Goal: Information Seeking & Learning: Learn about a topic

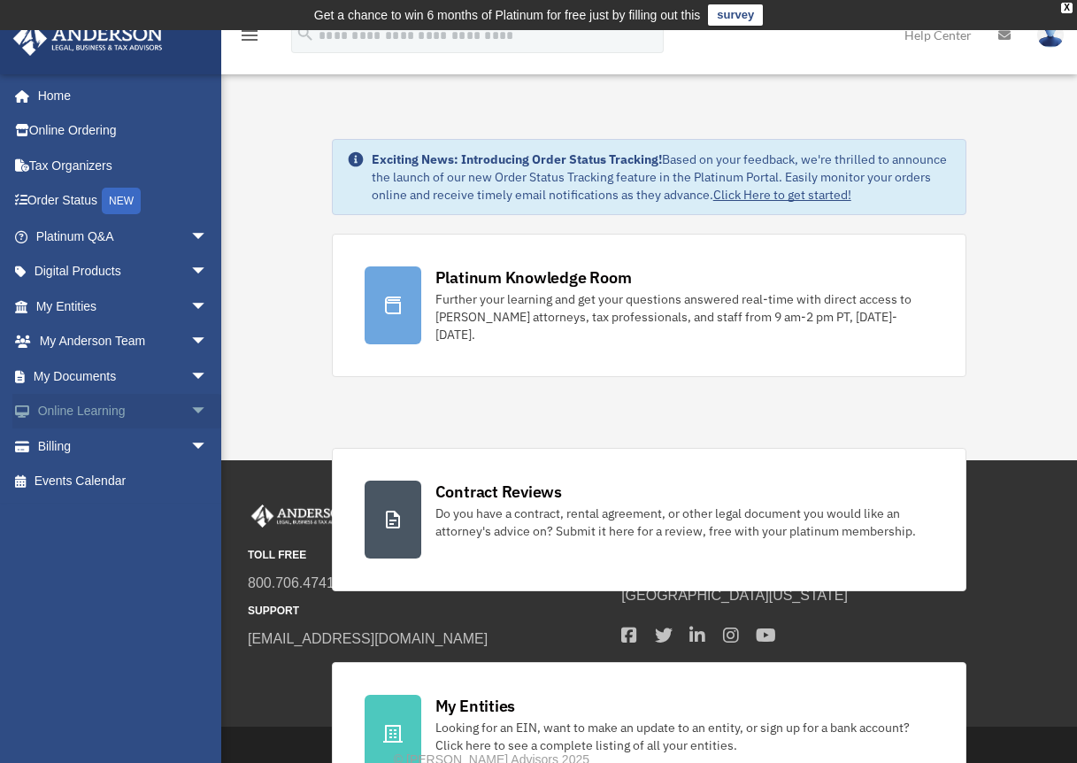
click at [57, 418] on link "Online Learning arrow_drop_down" at bounding box center [123, 411] width 222 height 35
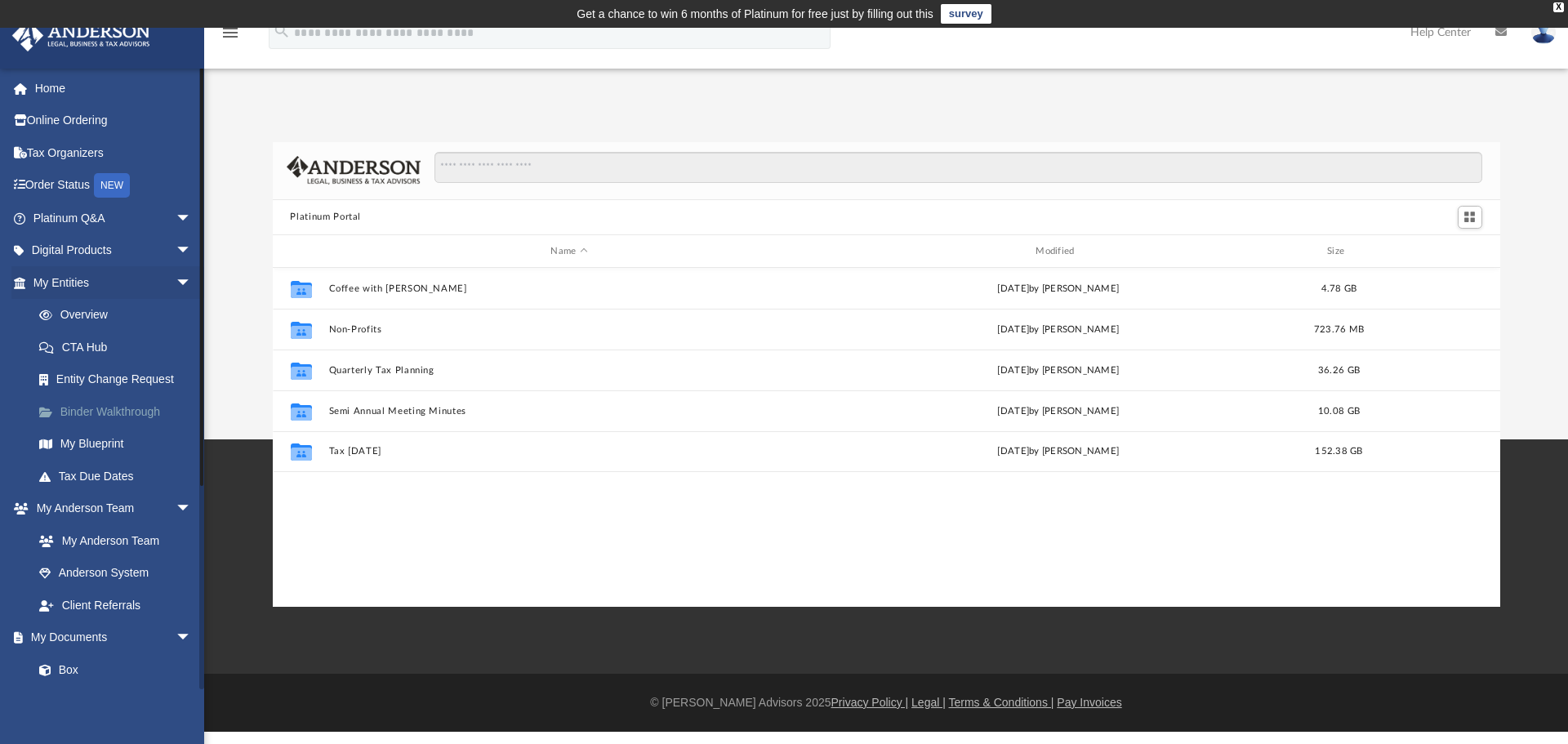
scroll to position [359, 1215]
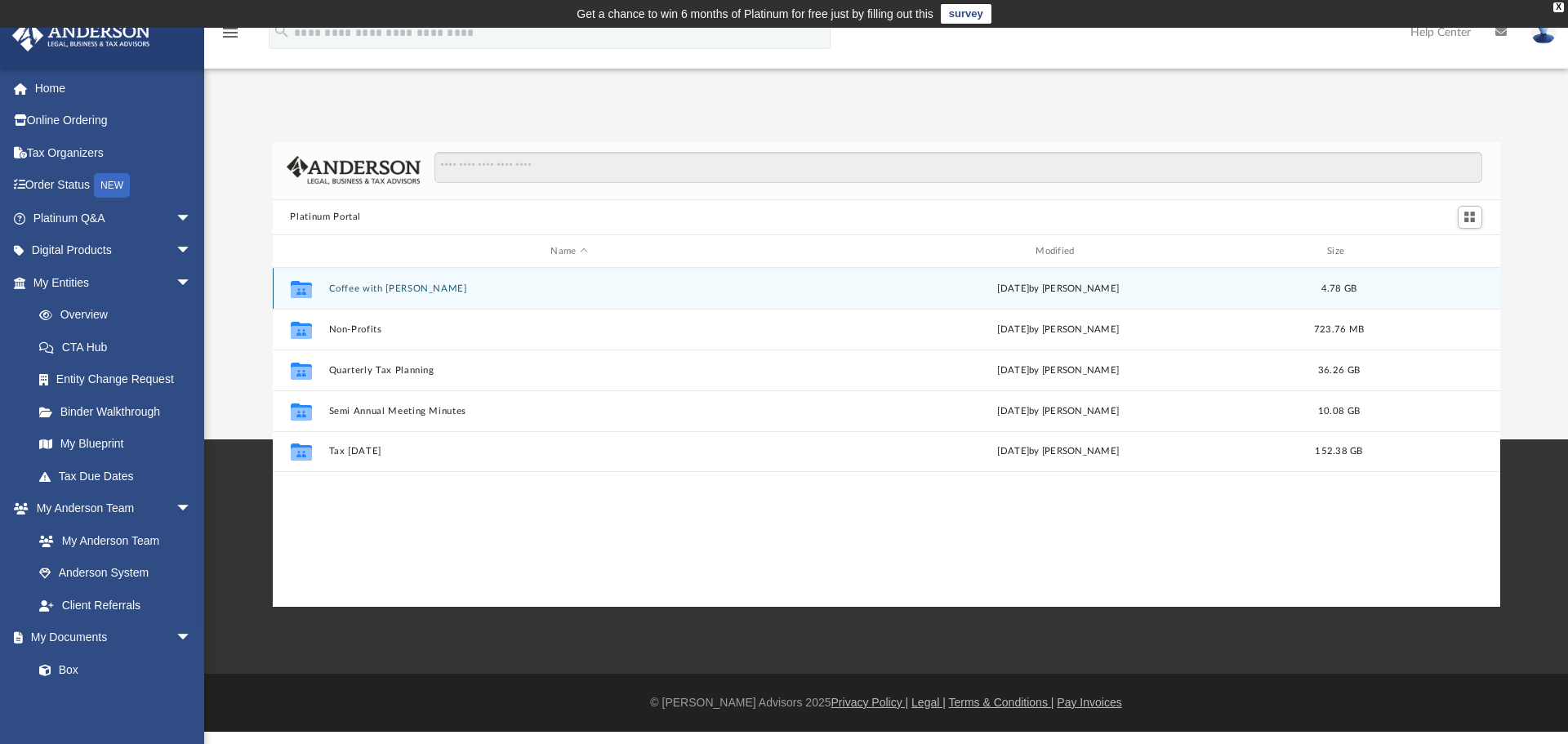
click at [292, 293] on icon "grid" at bounding box center [300, 292] width 21 height 13
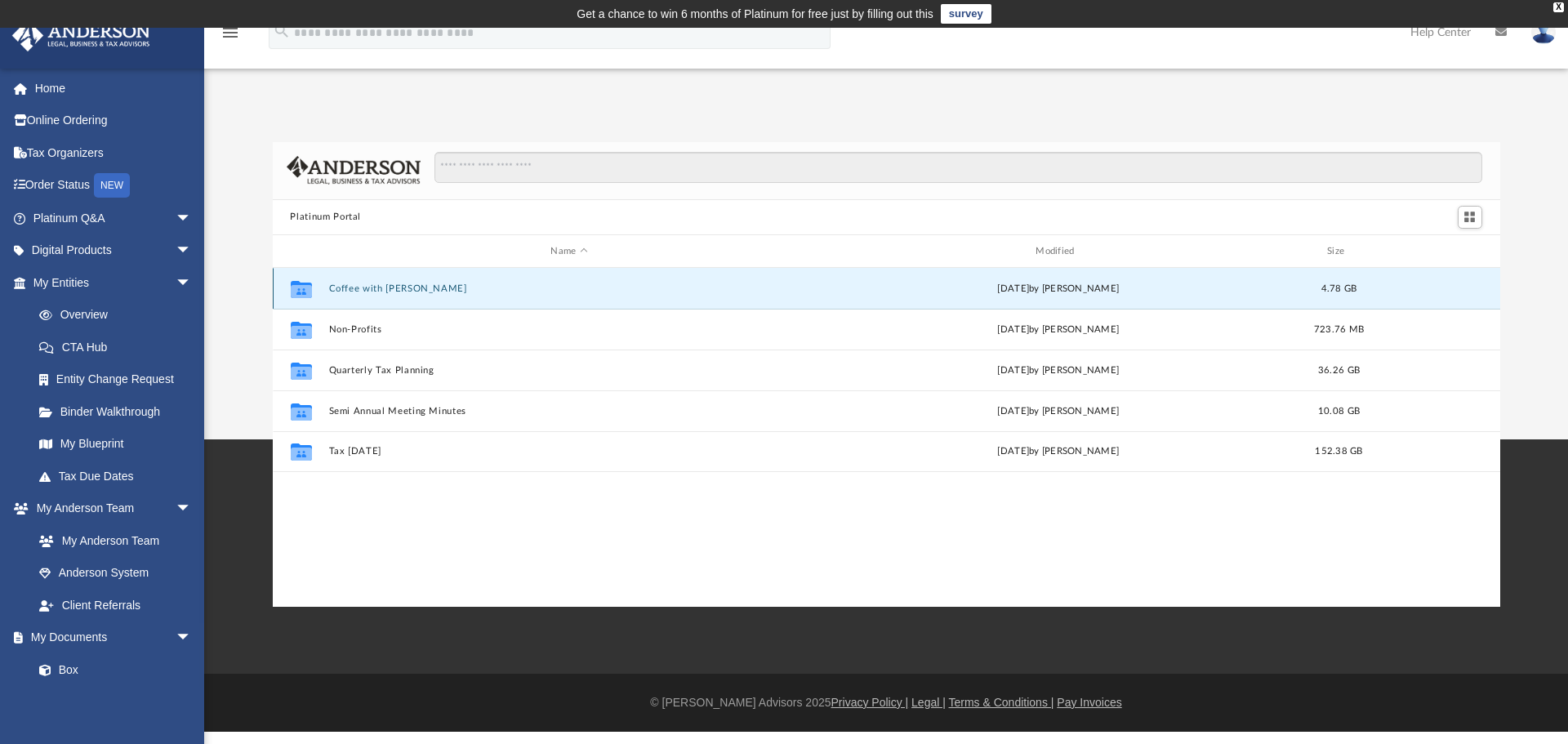
click at [304, 294] on icon "grid" at bounding box center [300, 289] width 21 height 18
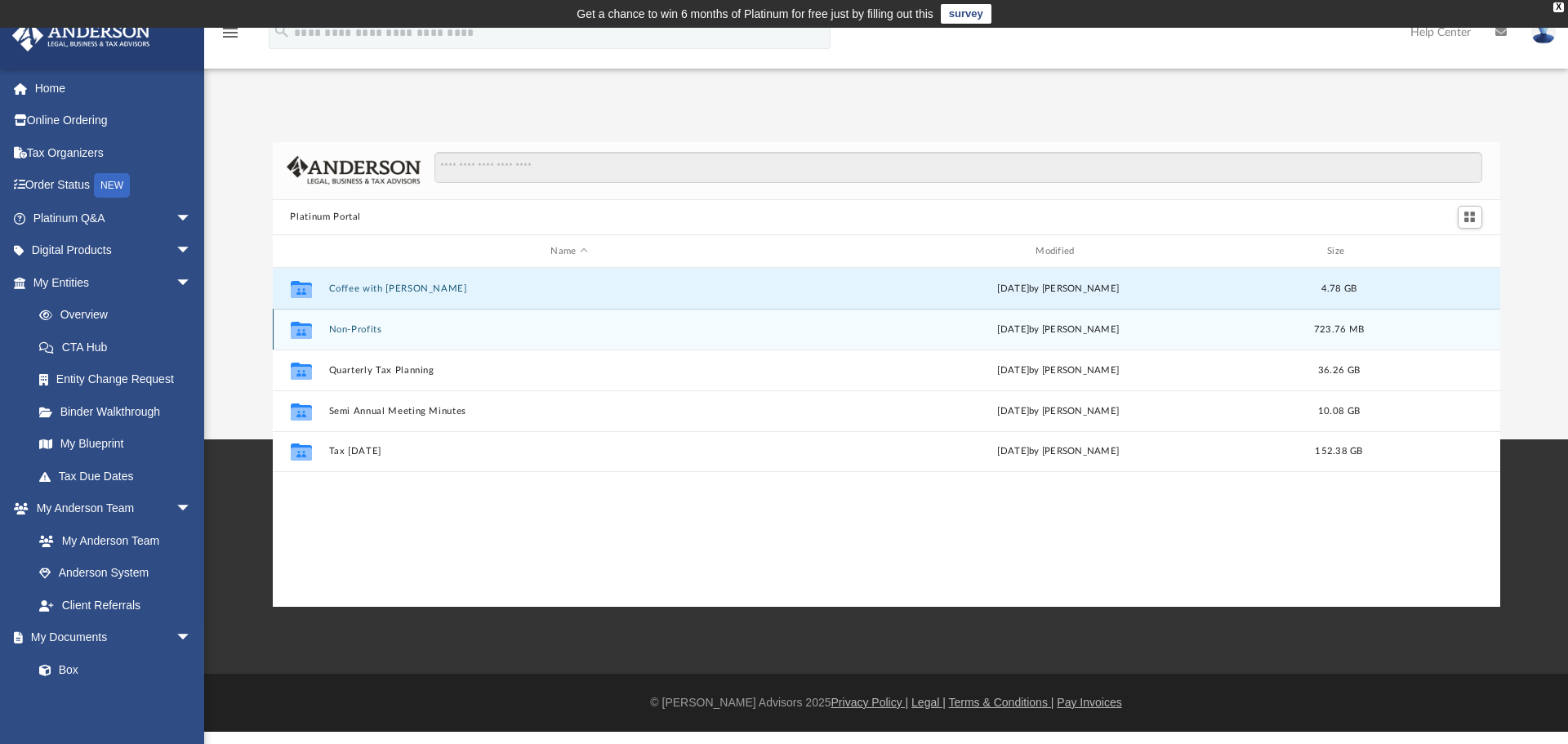
drag, startPoint x: 368, startPoint y: 507, endPoint x: 287, endPoint y: 330, distance: 194.7
click at [342, 454] on div "menu search Site Menu add hicksonvickie81@gmail.com My Profile Reset Password L…" at bounding box center [784, 379] width 1568 height 704
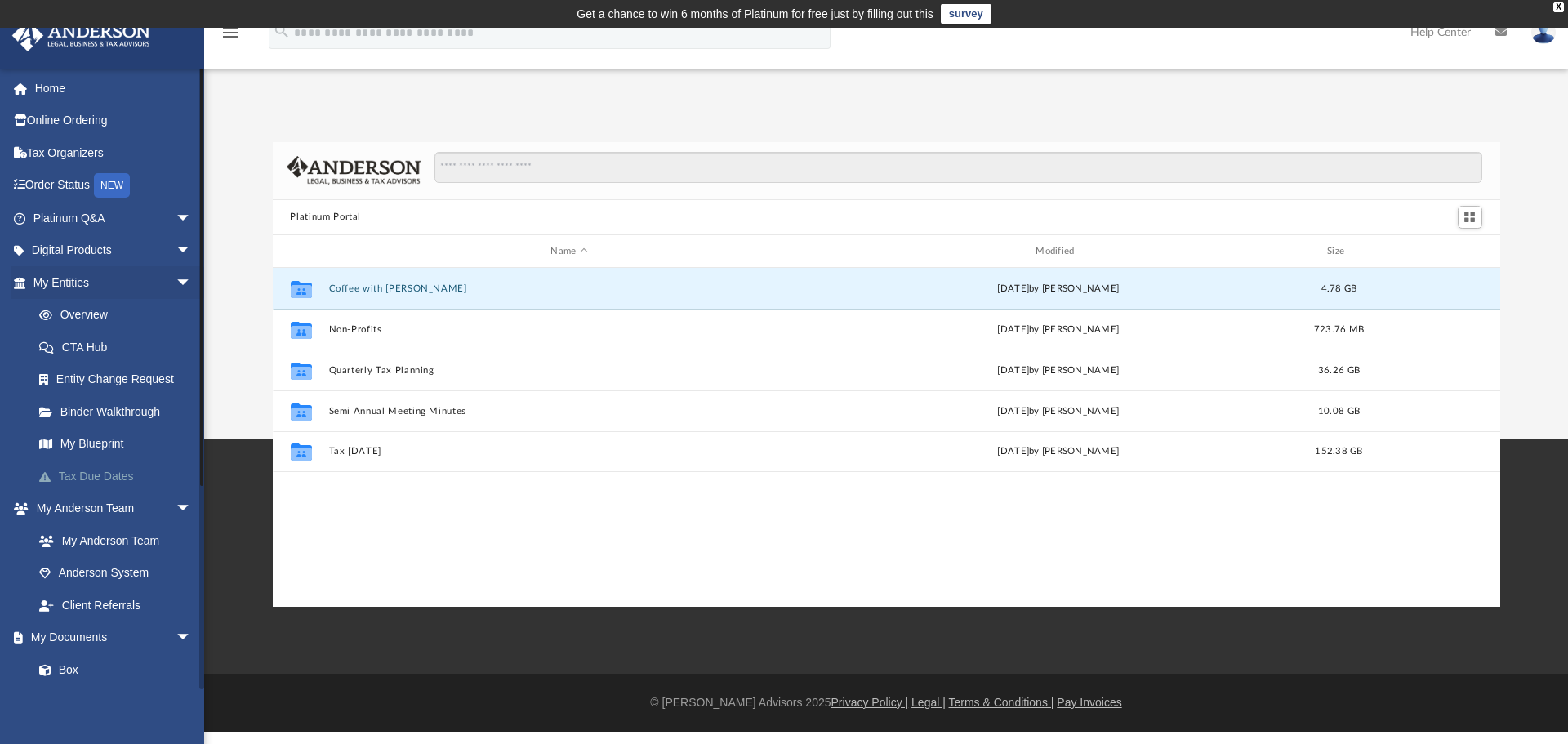
click at [85, 476] on link "Tax Due Dates" at bounding box center [120, 475] width 194 height 32
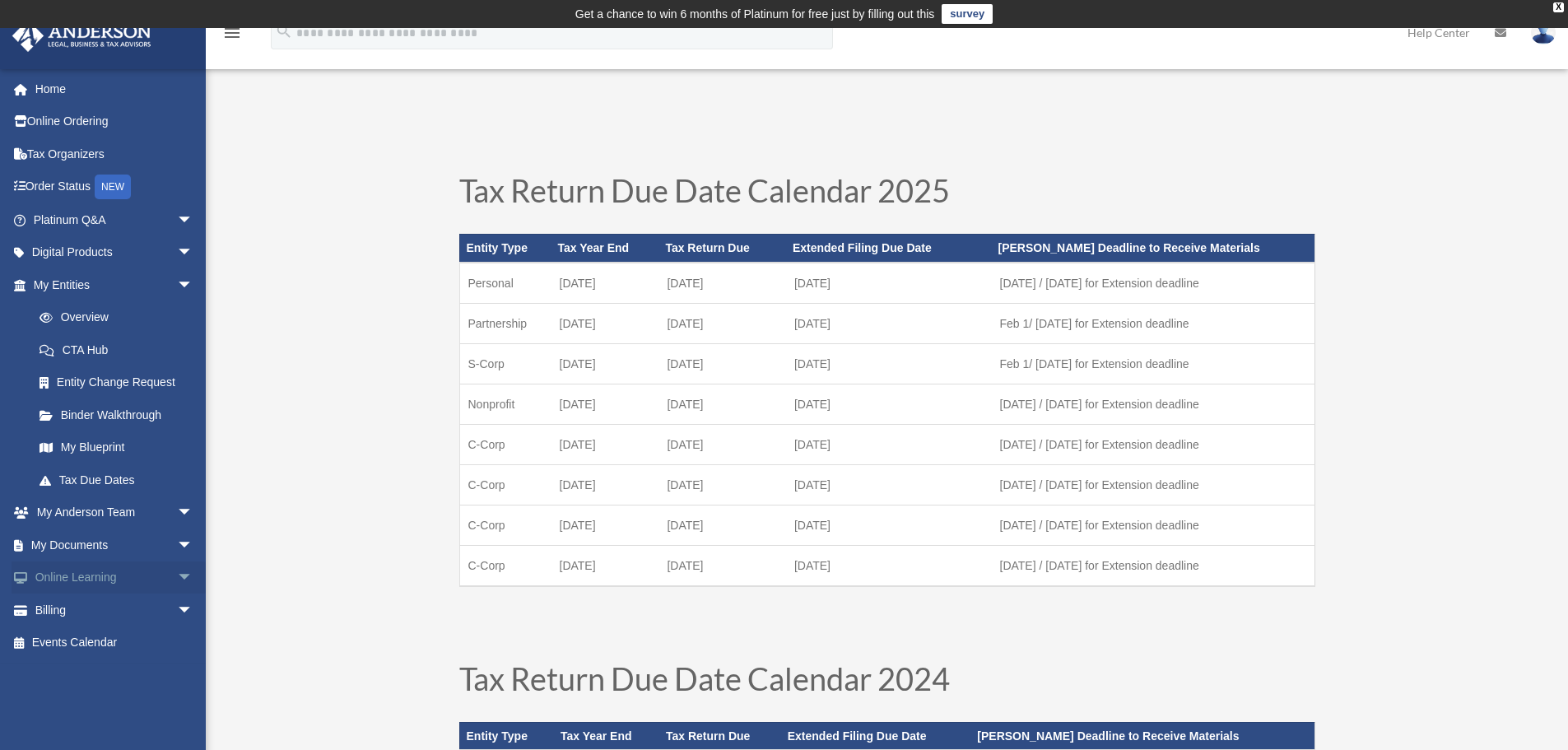
click at [69, 572] on link "Online Learning arrow_drop_down" at bounding box center [114, 577] width 207 height 33
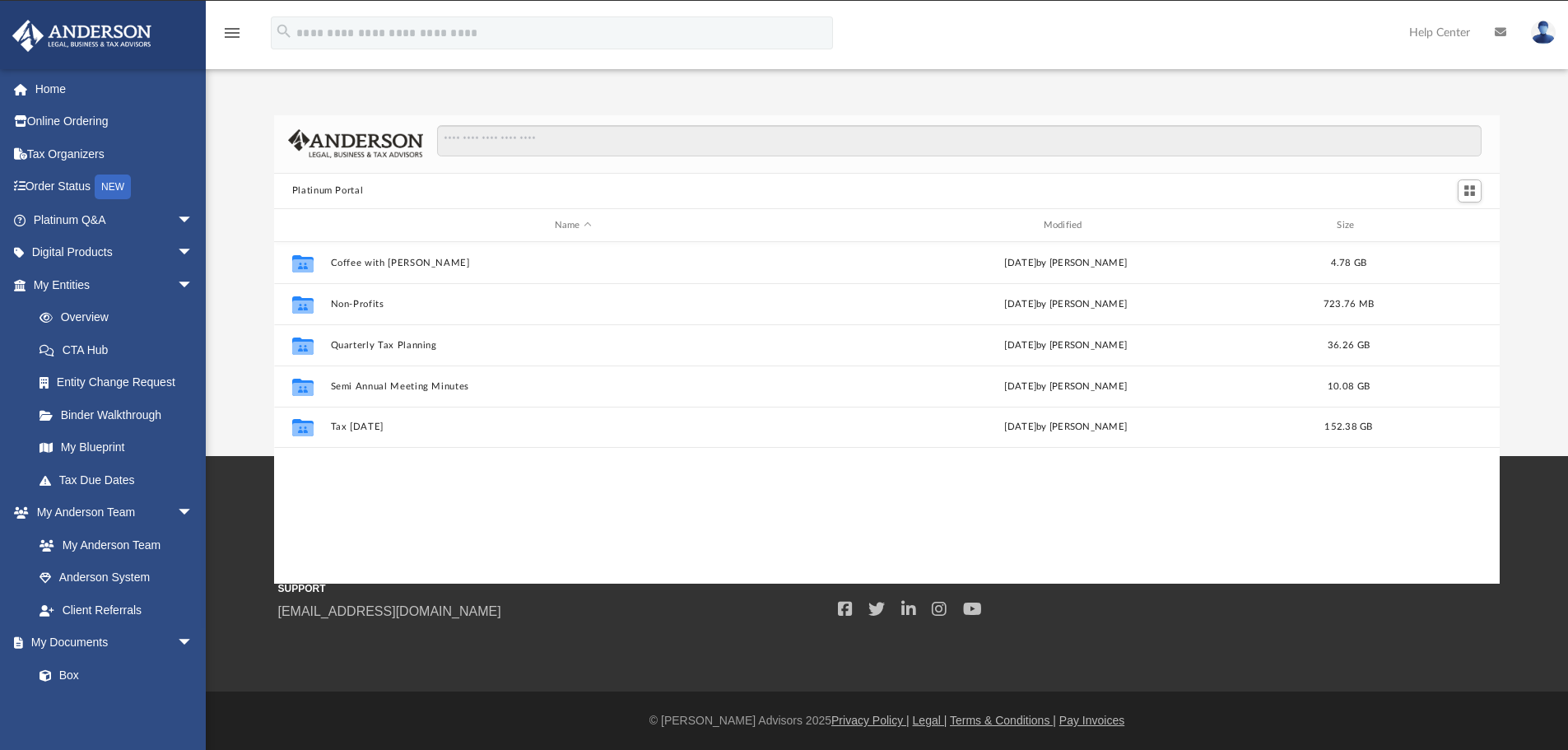
scroll to position [13, 13]
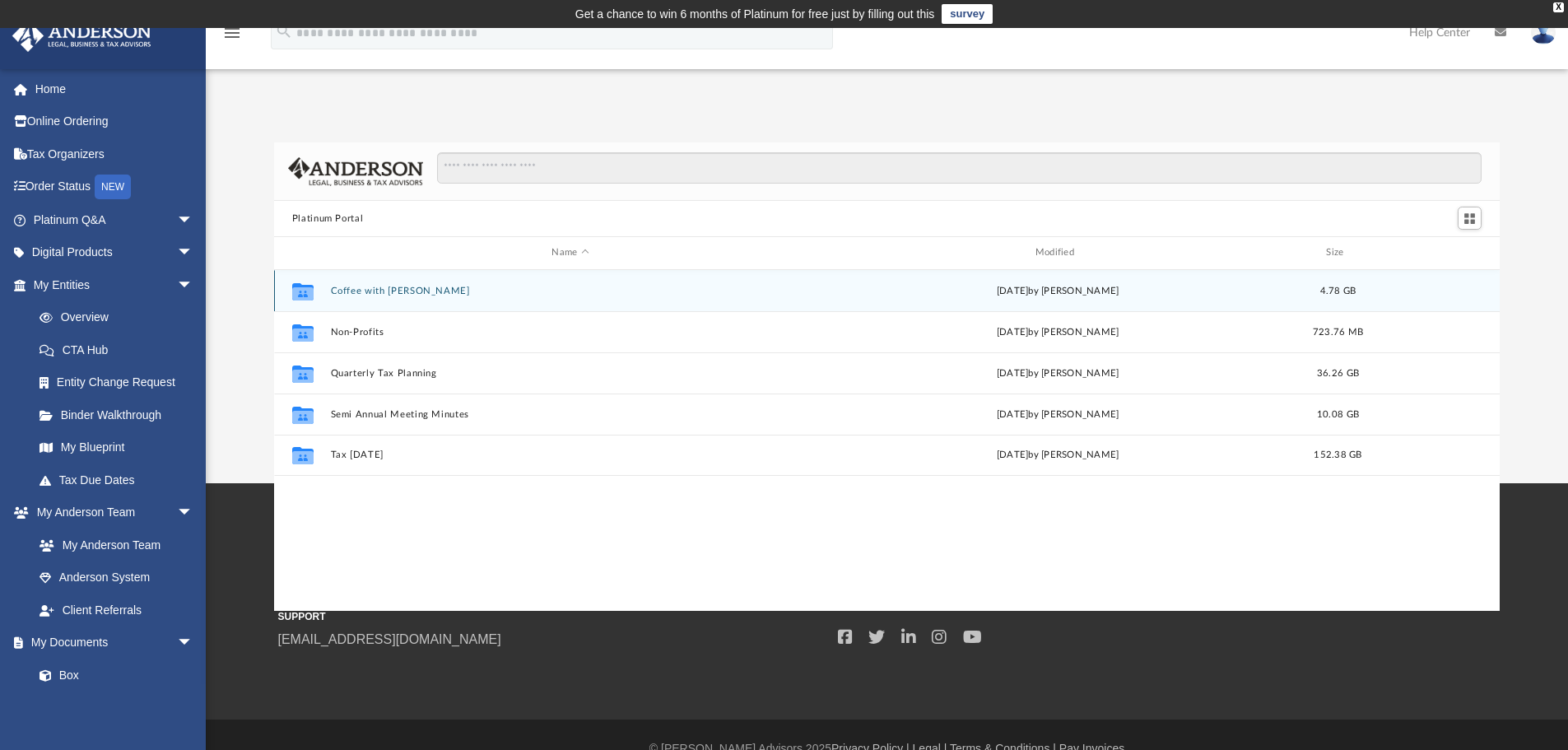
click at [303, 296] on icon "grid" at bounding box center [302, 293] width 21 height 13
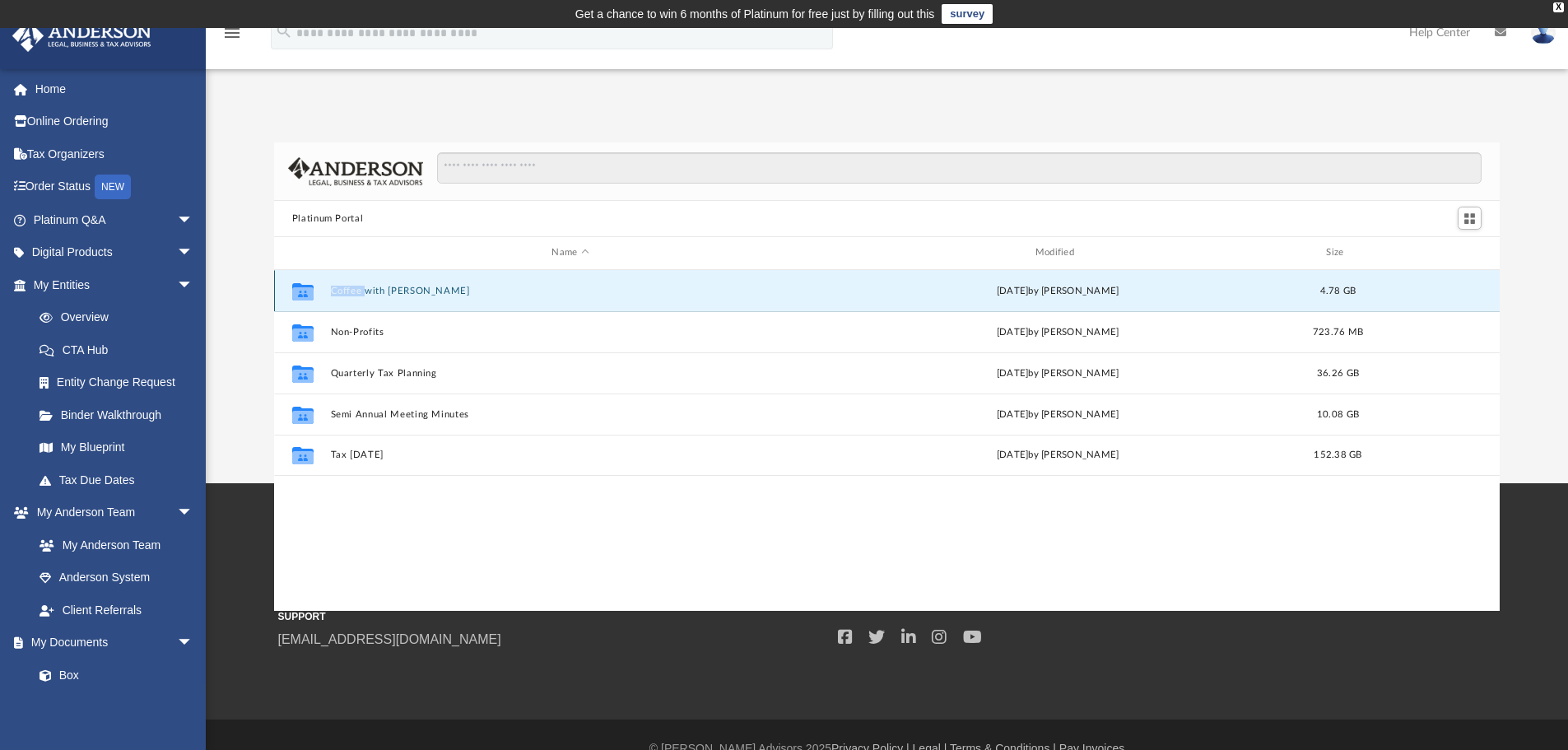
click at [303, 296] on icon "grid" at bounding box center [302, 293] width 21 height 13
click at [361, 291] on button "Coffee with Carl" at bounding box center [570, 291] width 480 height 11
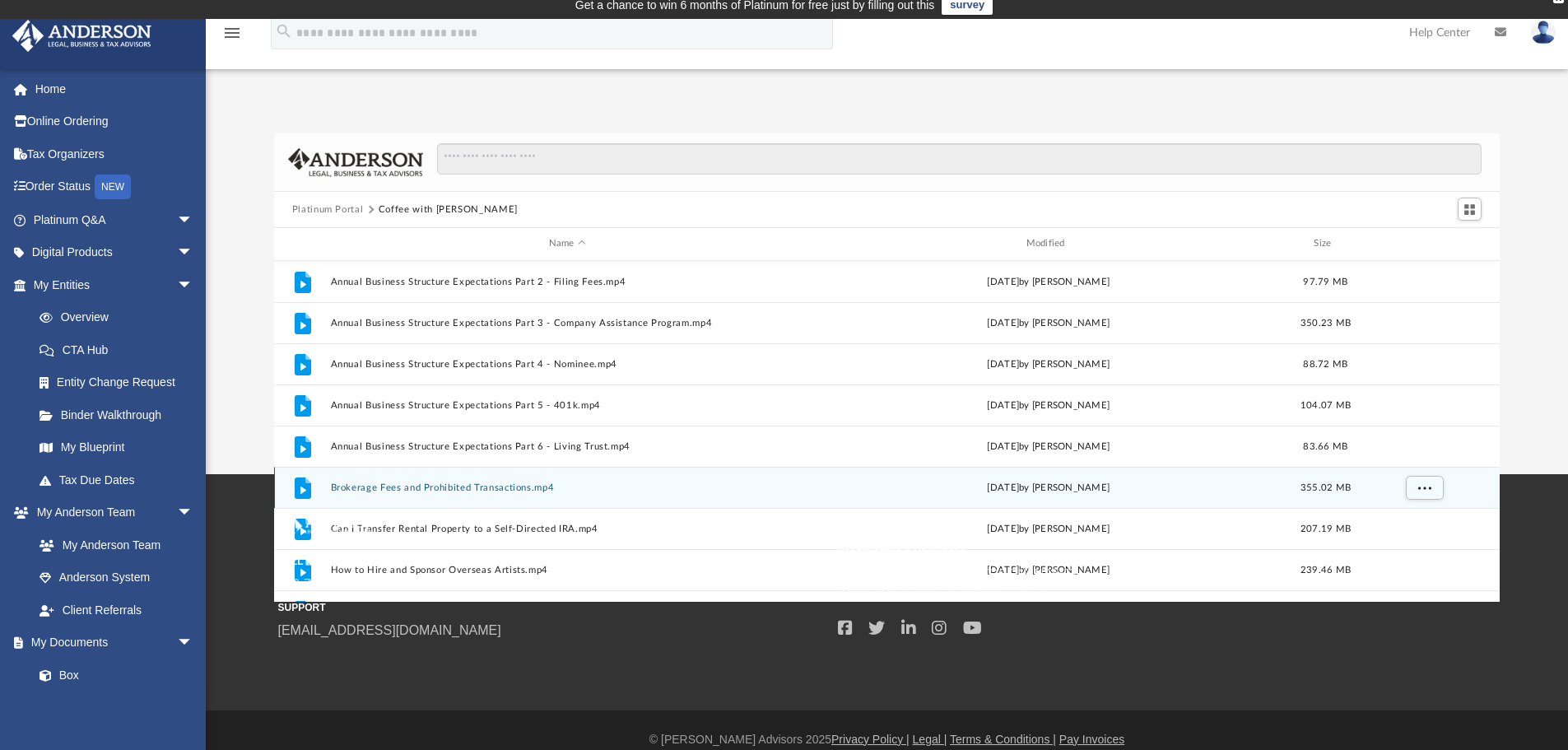
scroll to position [0, 0]
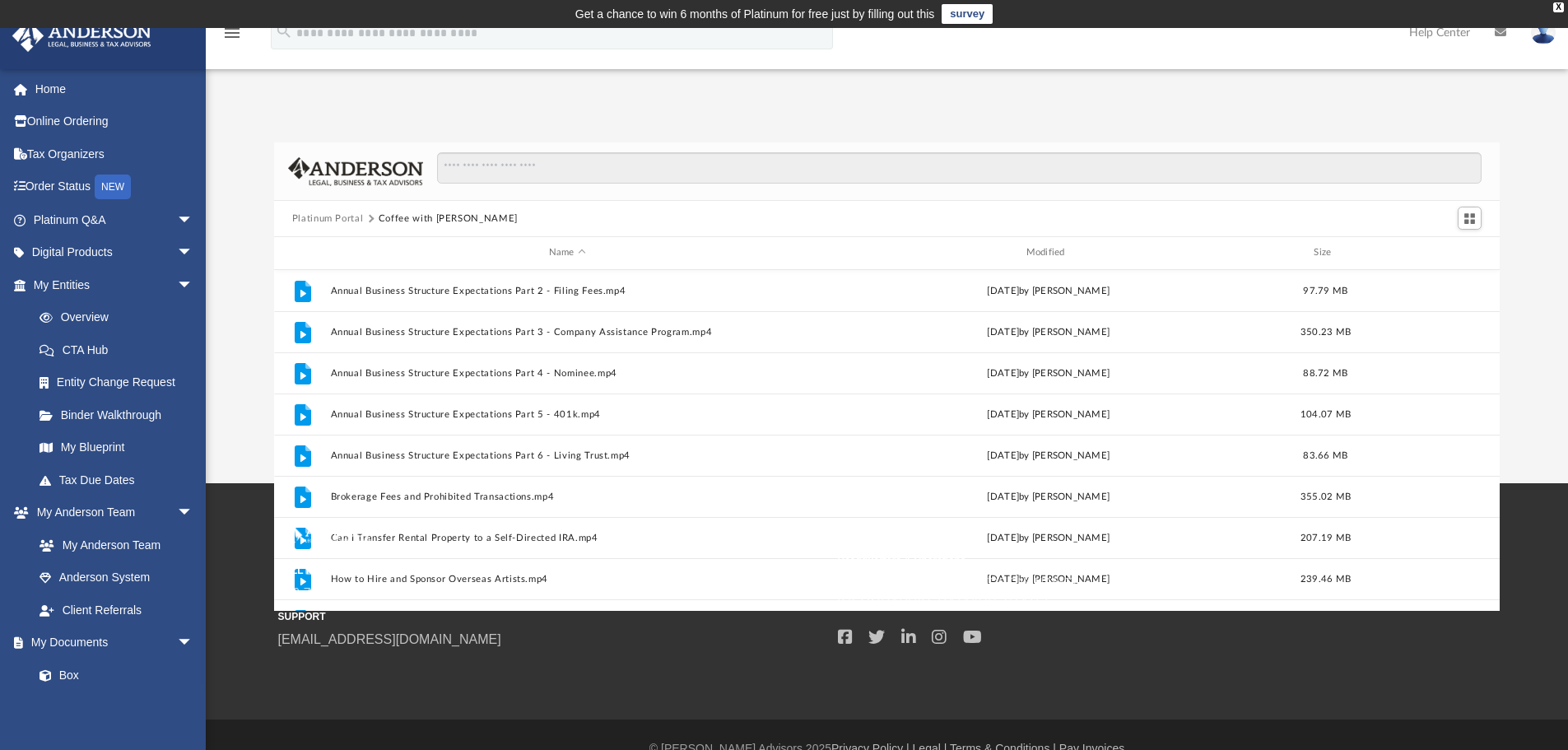
click at [420, 93] on div "App vkipicks@gmail.com Sign Out hicksonvickie81@gmail.com Home Online Ordering …" at bounding box center [784, 99] width 1568 height 18
click at [177, 284] on span "arrow_drop_down" at bounding box center [193, 285] width 33 height 33
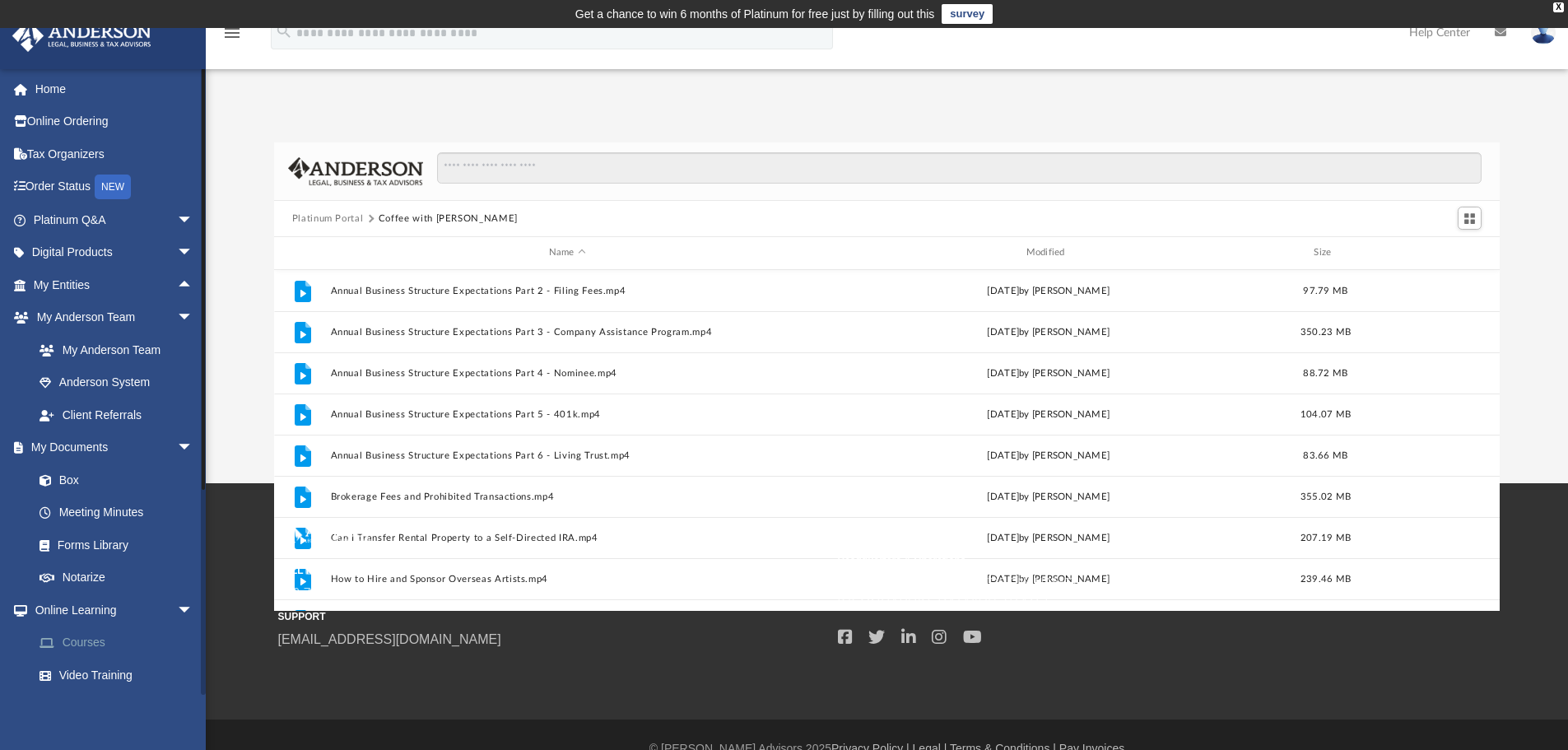
click at [95, 639] on link "Courses" at bounding box center [121, 642] width 195 height 33
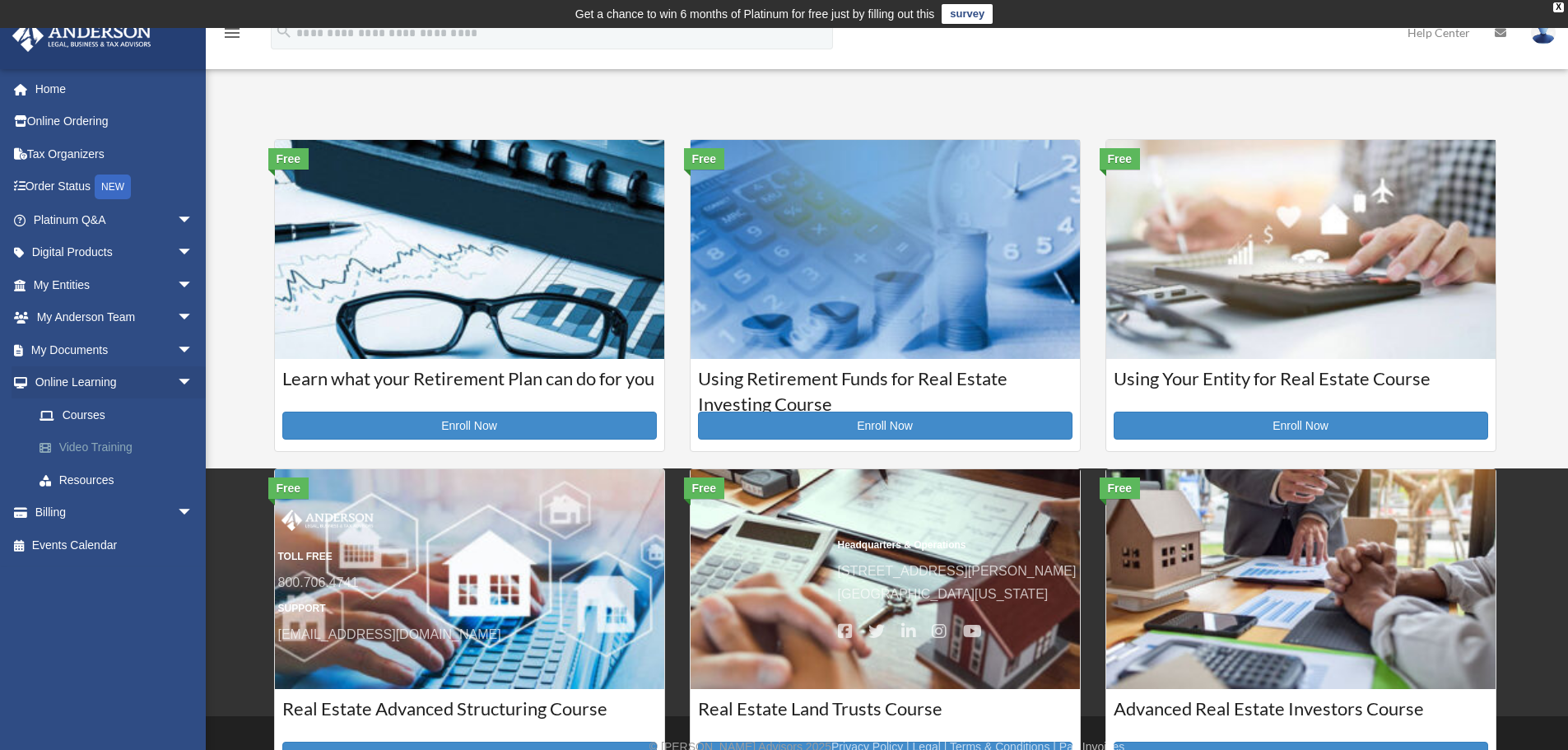
click at [82, 449] on link "Video Training" at bounding box center [121, 448] width 195 height 33
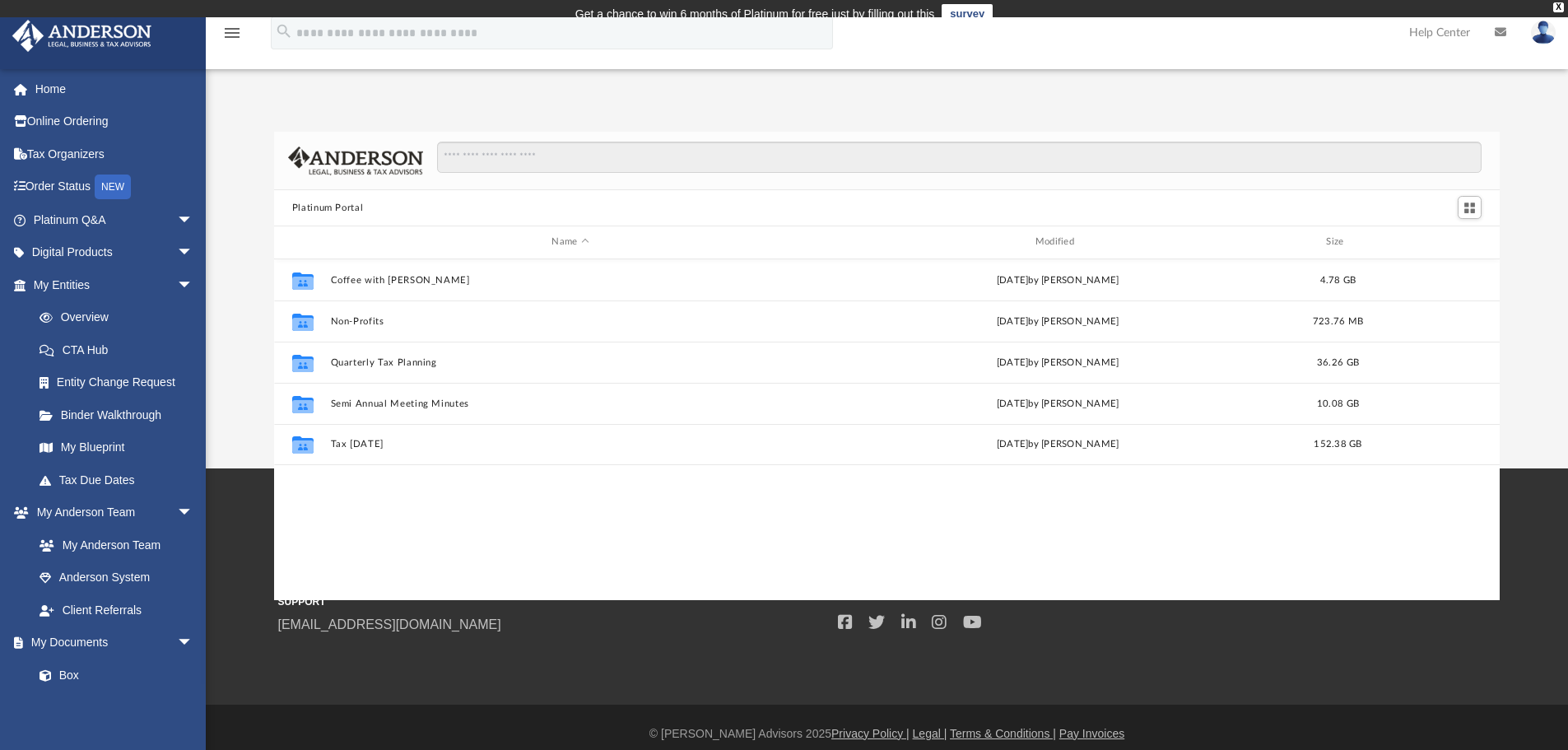
scroll to position [362, 1213]
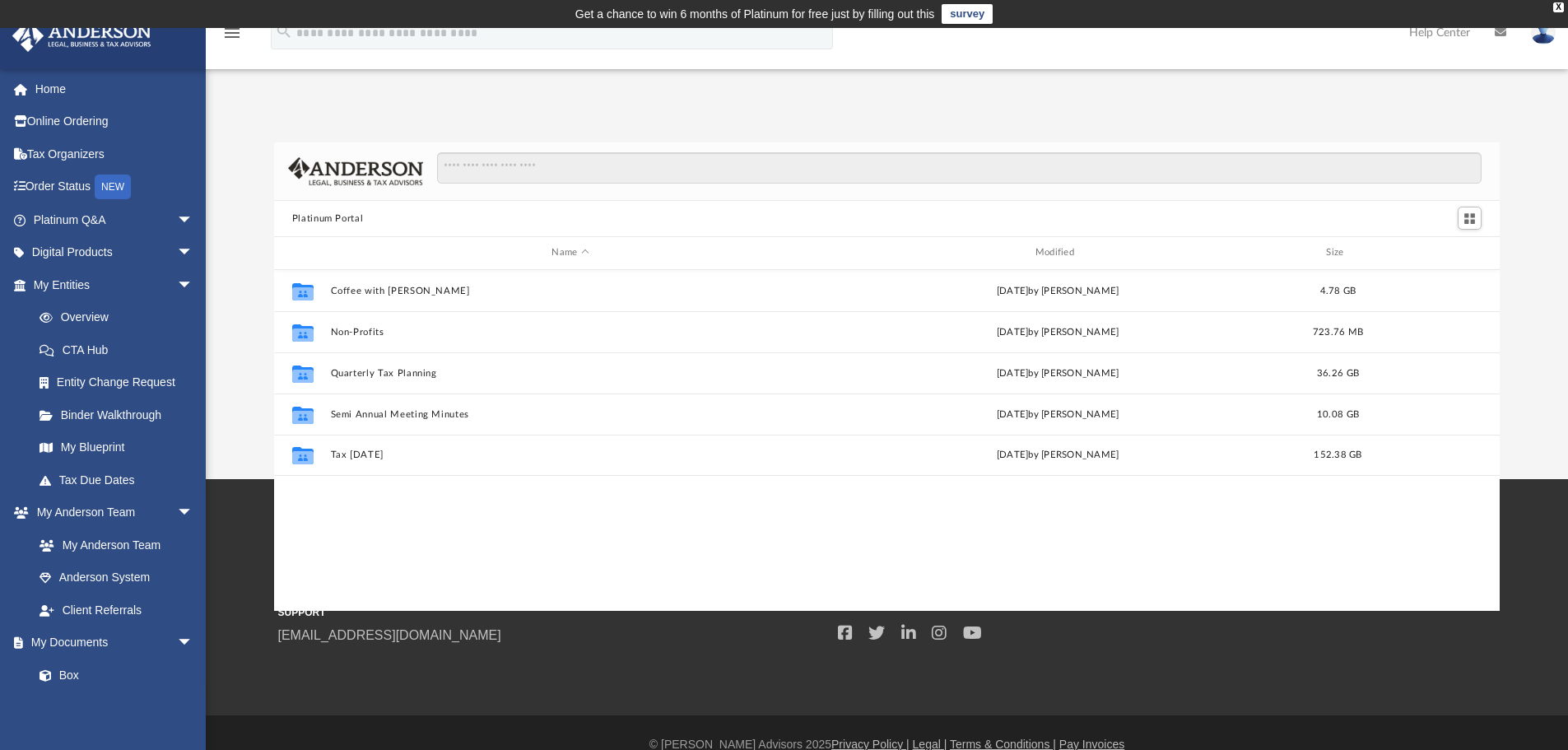
click at [313, 112] on div "Platinum Portal Name Modified Size Collaborated Folder Coffee with Carl Wed Aug…" at bounding box center [887, 359] width 1362 height 503
click at [258, 248] on div "Platinum Portal Name Modified Size Collaborated Folder Coffee with Carl Wed Aug…" at bounding box center [887, 376] width 1362 height 468
click at [336, 218] on button "Platinum Portal" at bounding box center [328, 219] width 72 height 15
click at [338, 218] on button "Platinum Portal" at bounding box center [328, 219] width 72 height 15
click at [1464, 219] on span "Switch to Grid View" at bounding box center [1469, 218] width 14 height 14
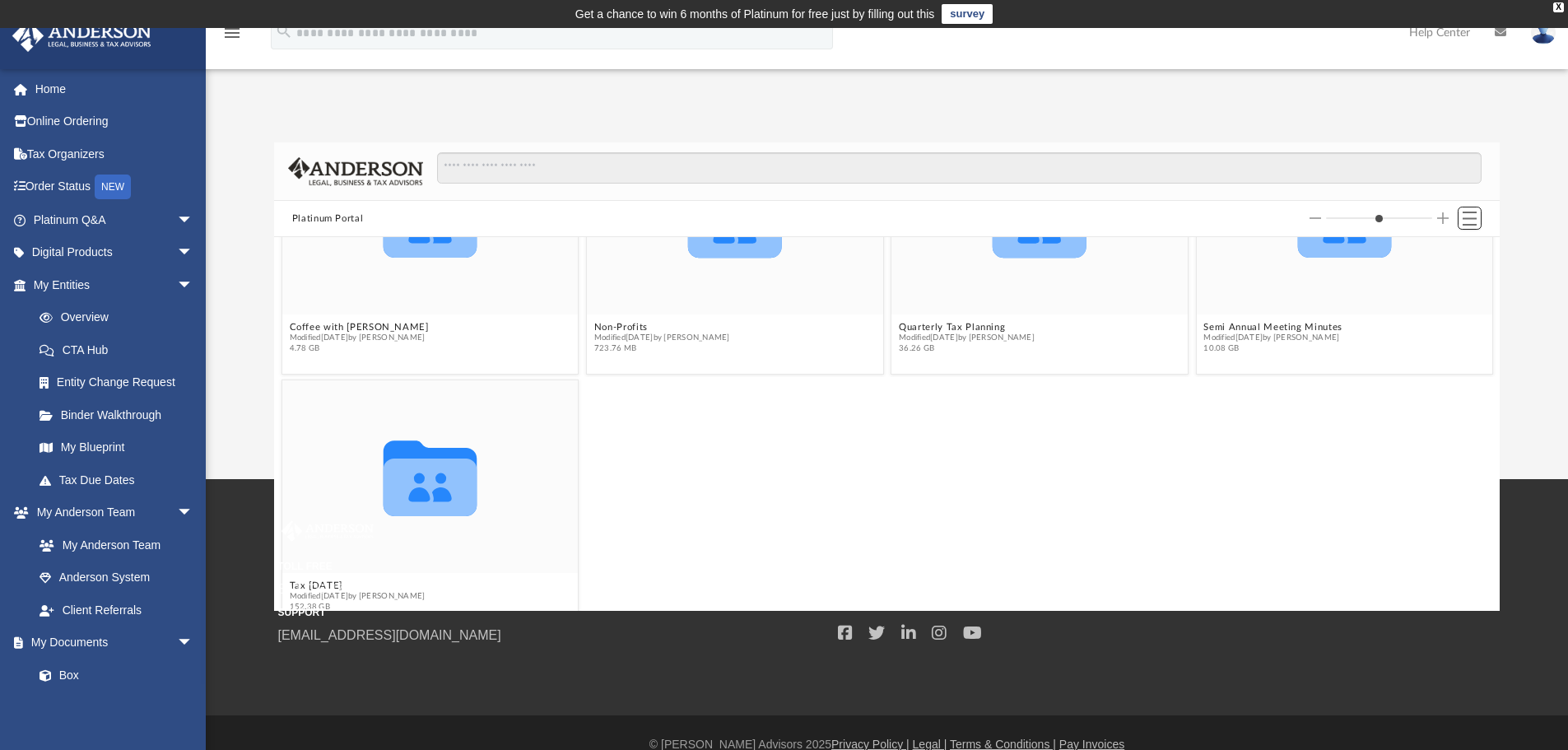
scroll to position [151, 0]
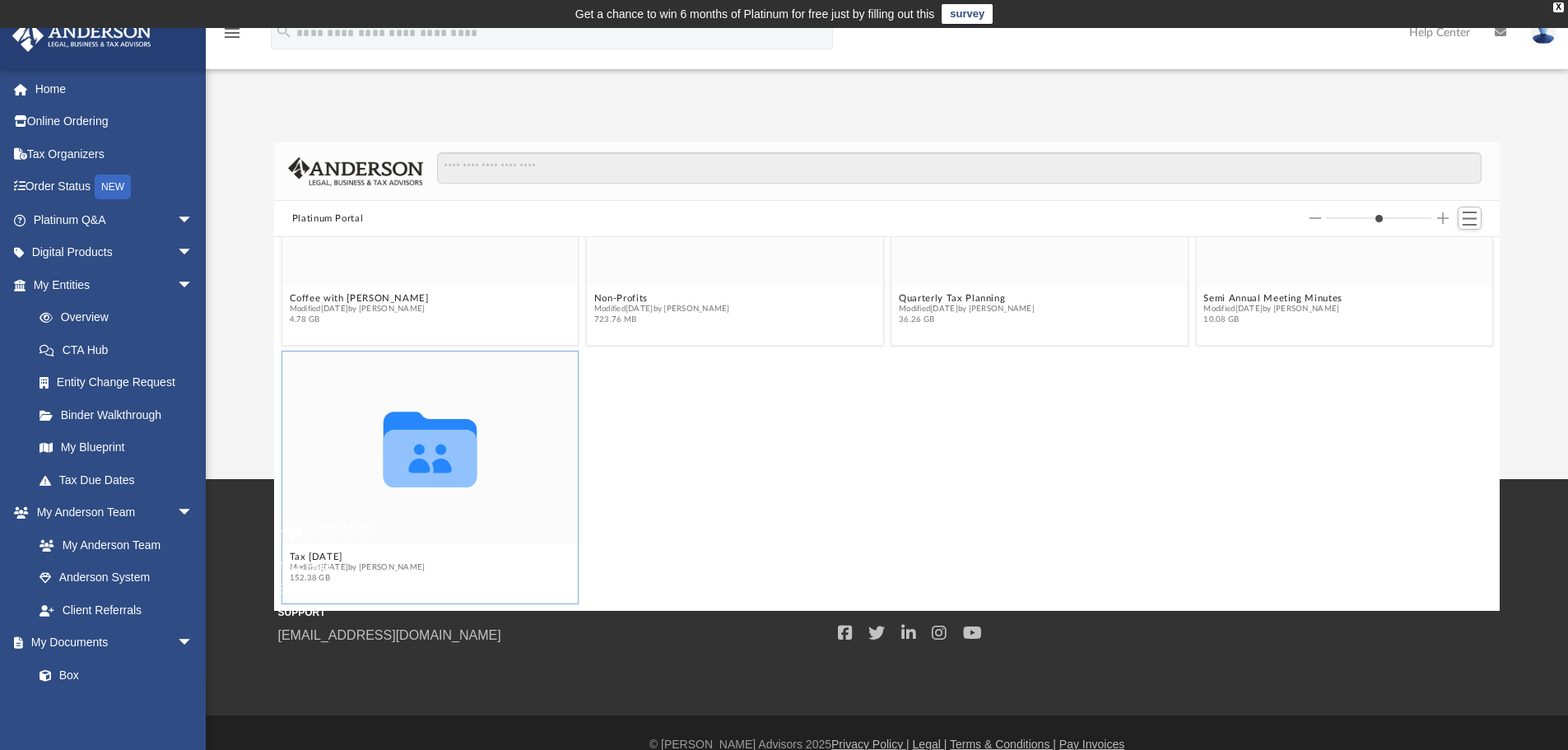
click at [461, 453] on icon "grid" at bounding box center [429, 459] width 94 height 58
click at [334, 555] on div "TOLL FREE 800.706.4741 SUPPORT [EMAIL_ADDRESS][DOMAIN_NAME]" at bounding box center [552, 583] width 548 height 125
click at [338, 554] on div "TOLL FREE 800.706.4741 SUPPORT [EMAIL_ADDRESS][DOMAIN_NAME]" at bounding box center [552, 583] width 548 height 125
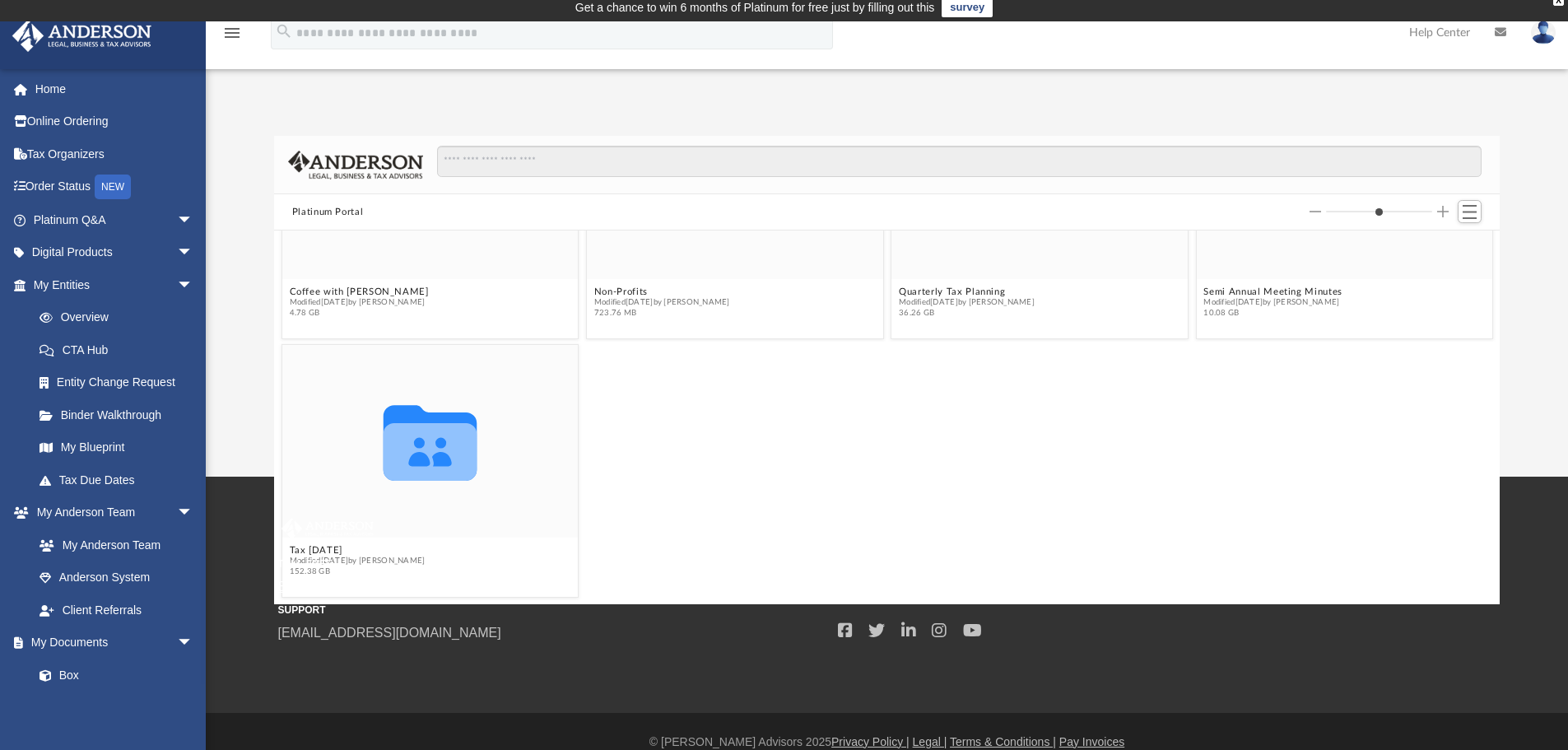
scroll to position [0, 0]
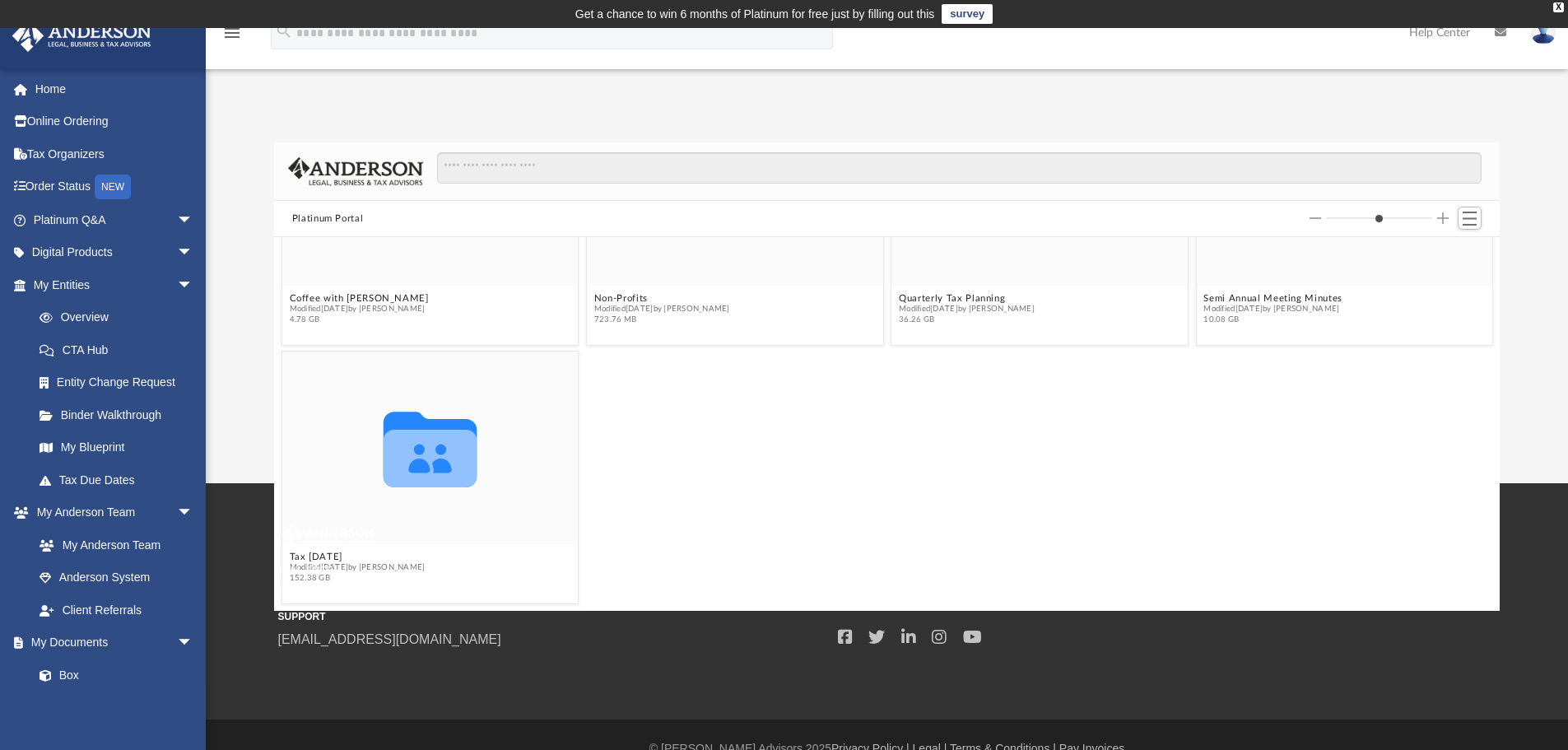
click at [316, 557] on div "TOLL FREE 800.706.4741 SUPPORT [EMAIL_ADDRESS][DOMAIN_NAME]" at bounding box center [552, 587] width 548 height 125
click at [316, 558] on div "TOLL FREE 800.706.4741 SUPPORT info@andersonadvisors.com" at bounding box center [552, 587] width 548 height 125
click at [436, 457] on icon "grid" at bounding box center [429, 459] width 94 height 58
click at [436, 458] on icon "grid" at bounding box center [429, 459] width 94 height 58
click at [314, 559] on div "TOLL FREE 800.706.4741 SUPPORT info@andersonadvisors.com" at bounding box center [552, 587] width 548 height 125
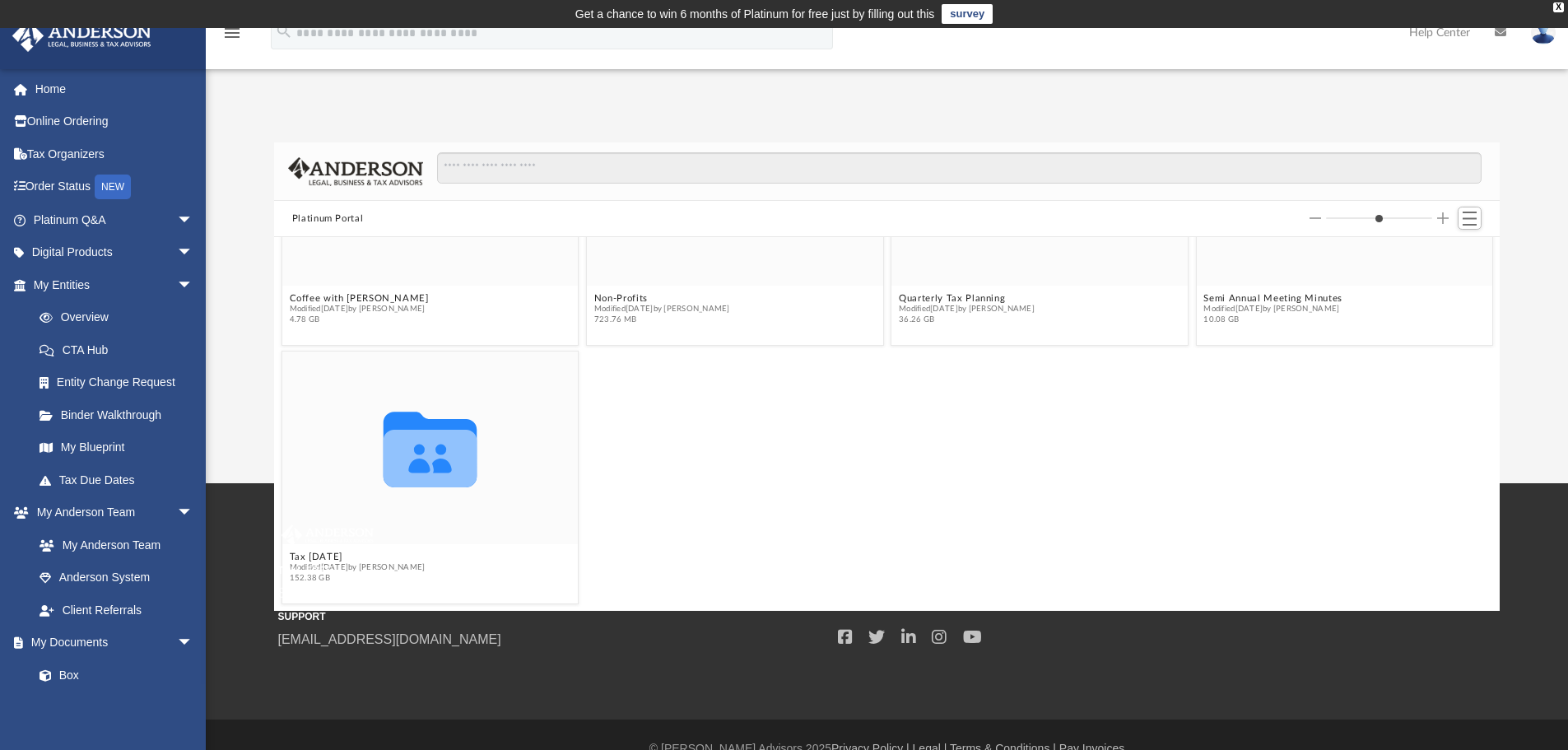
click at [314, 559] on div "TOLL FREE 800.706.4741 SUPPORT info@andersonadvisors.com" at bounding box center [552, 587] width 548 height 125
click at [299, 561] on div "TOLL FREE 800.706.4741 SUPPORT info@andersonadvisors.com" at bounding box center [552, 587] width 548 height 125
click at [408, 455] on icon "grid" at bounding box center [429, 459] width 94 height 58
click at [408, 457] on icon "grid" at bounding box center [429, 459] width 94 height 58
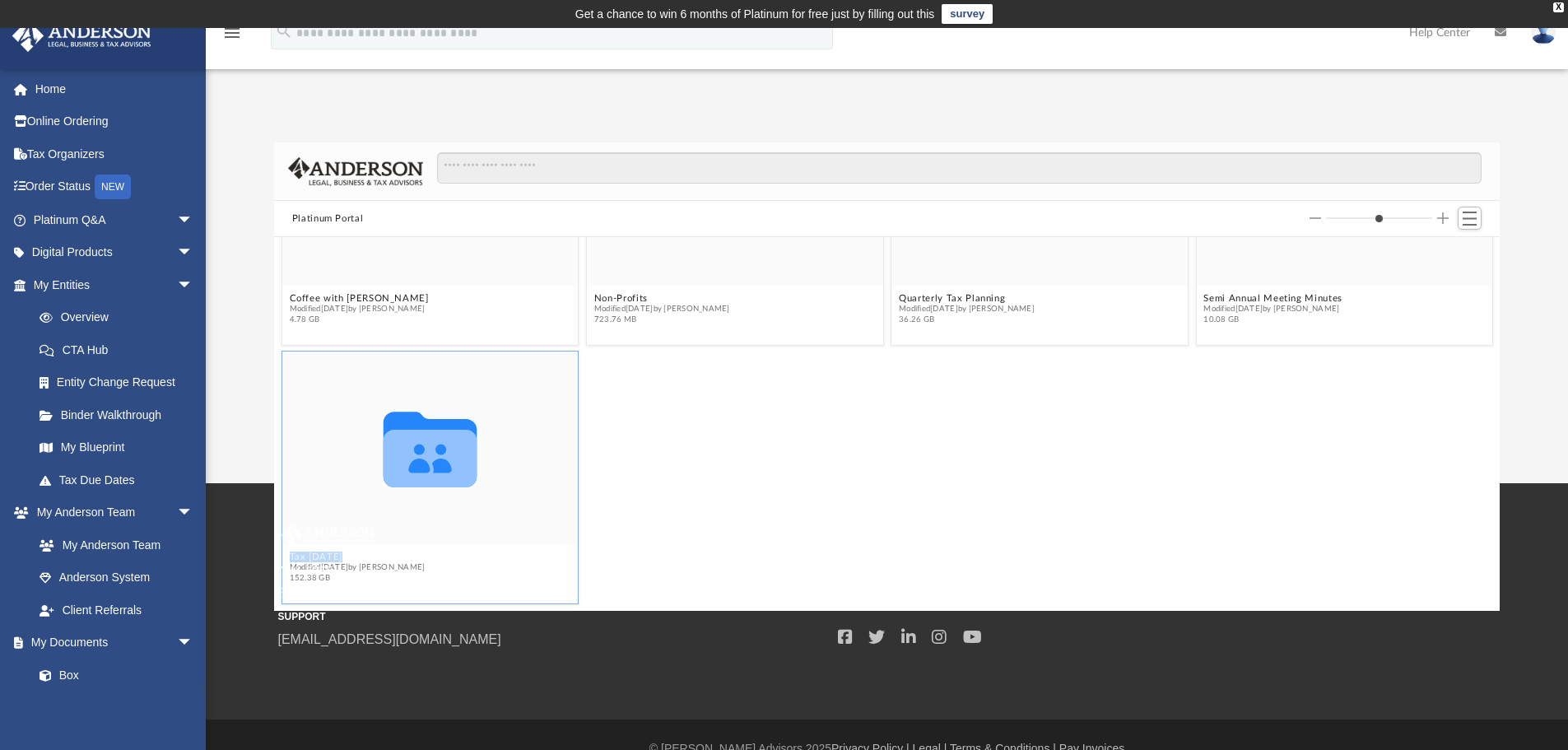
click at [409, 457] on icon "grid" at bounding box center [429, 459] width 94 height 58
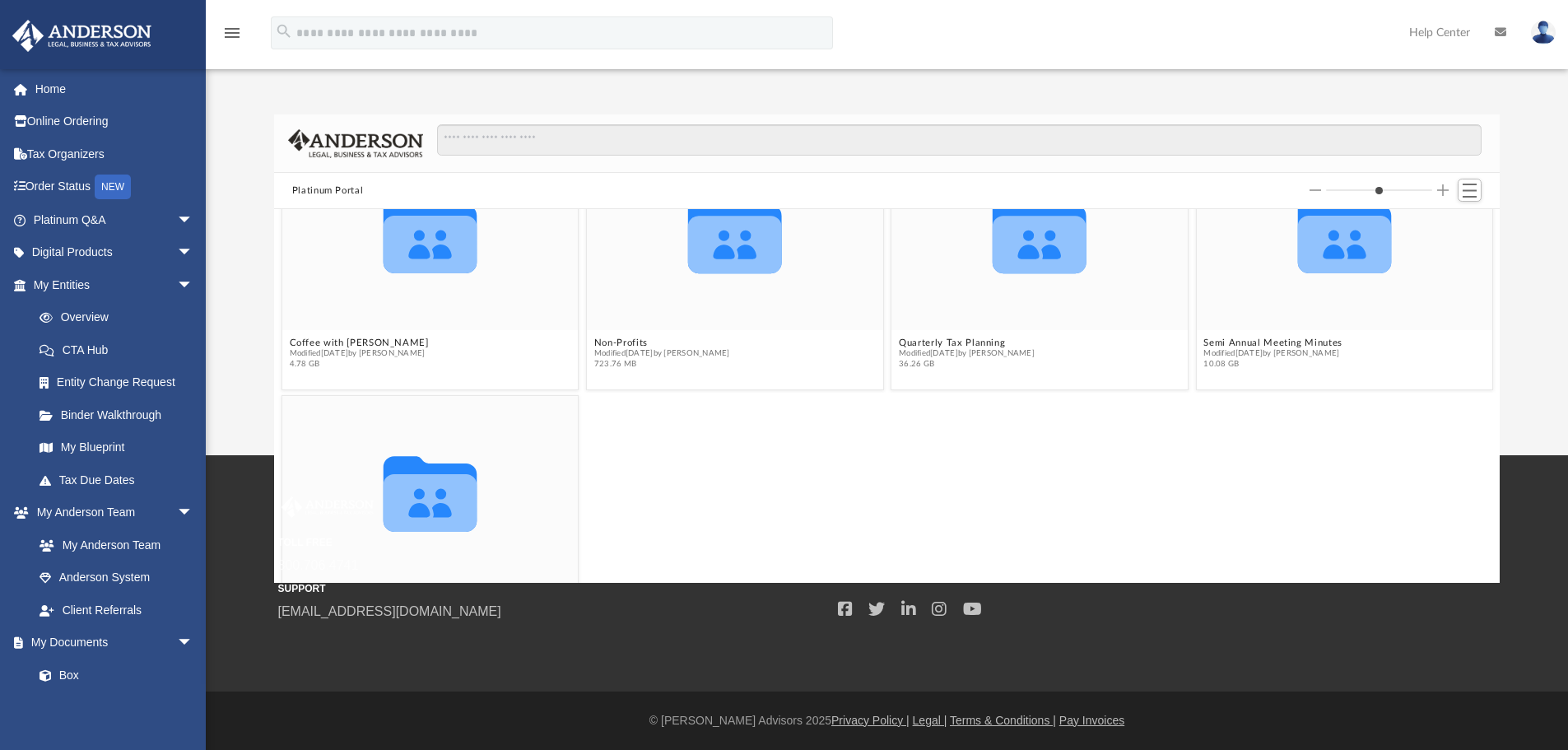
scroll to position [151, 0]
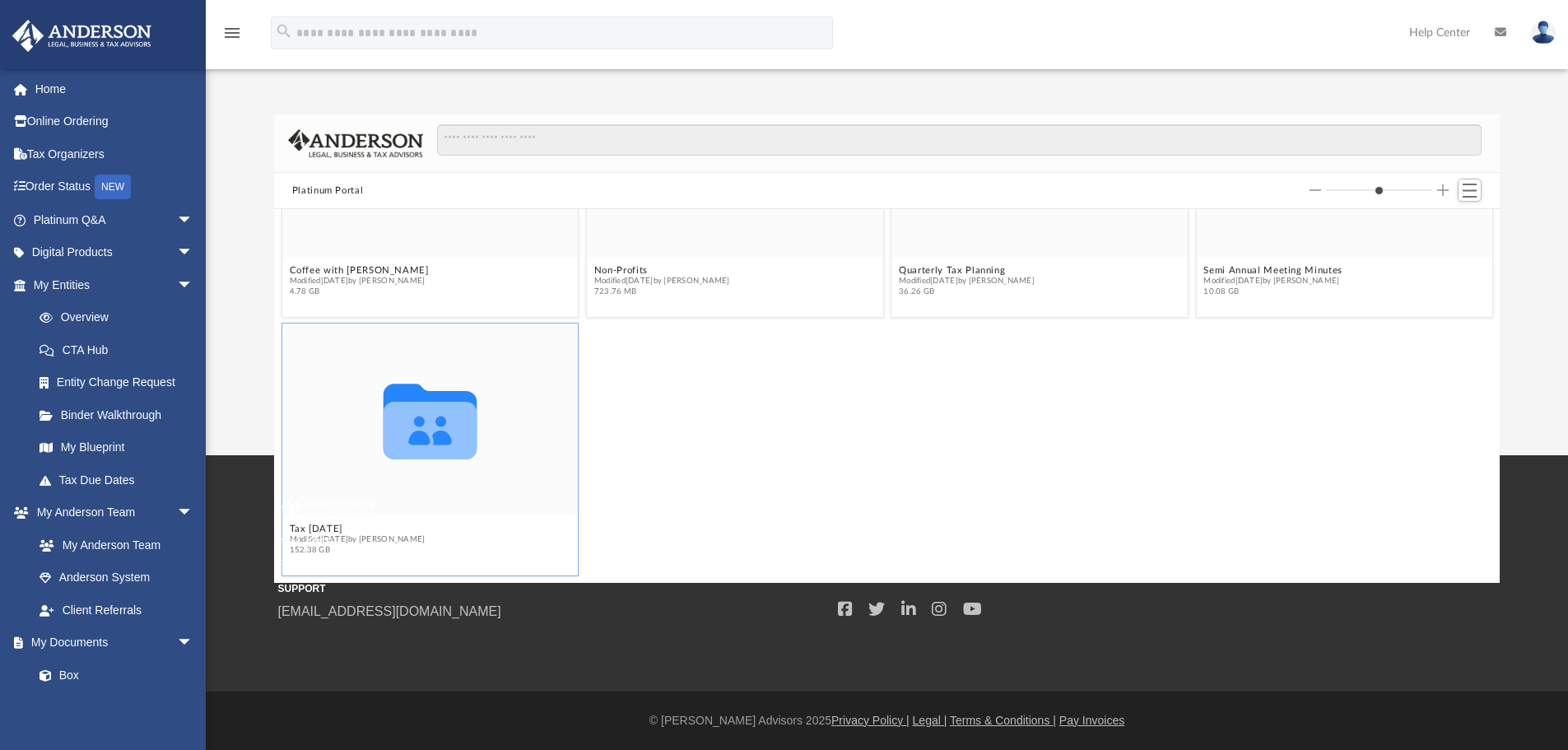
click at [435, 421] on icon "grid" at bounding box center [429, 421] width 94 height 75
click at [177, 282] on span "arrow_drop_down" at bounding box center [193, 285] width 33 height 33
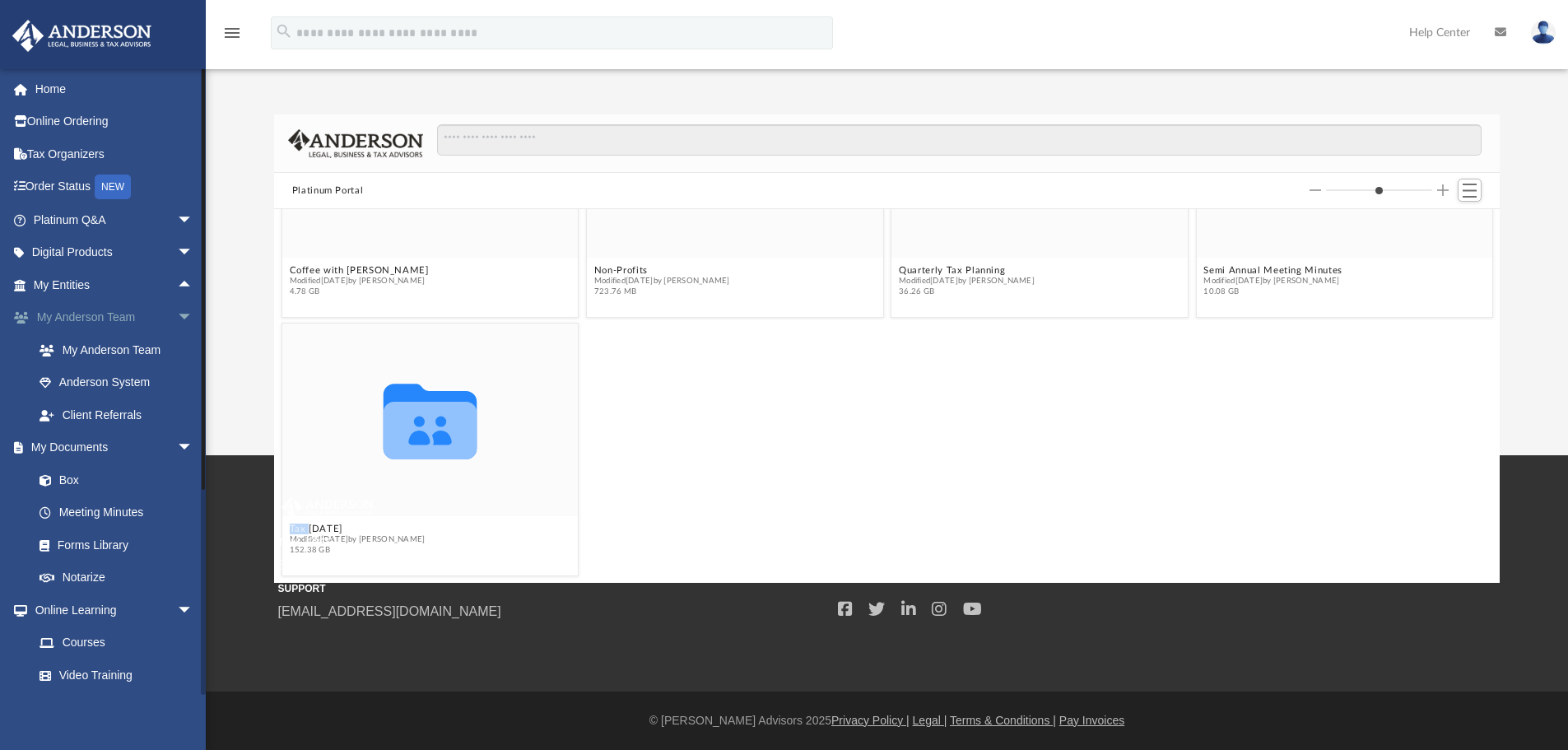
click at [177, 312] on span "arrow_drop_down" at bounding box center [193, 318] width 33 height 33
click at [179, 346] on span "arrow_drop_down" at bounding box center [193, 350] width 33 height 33
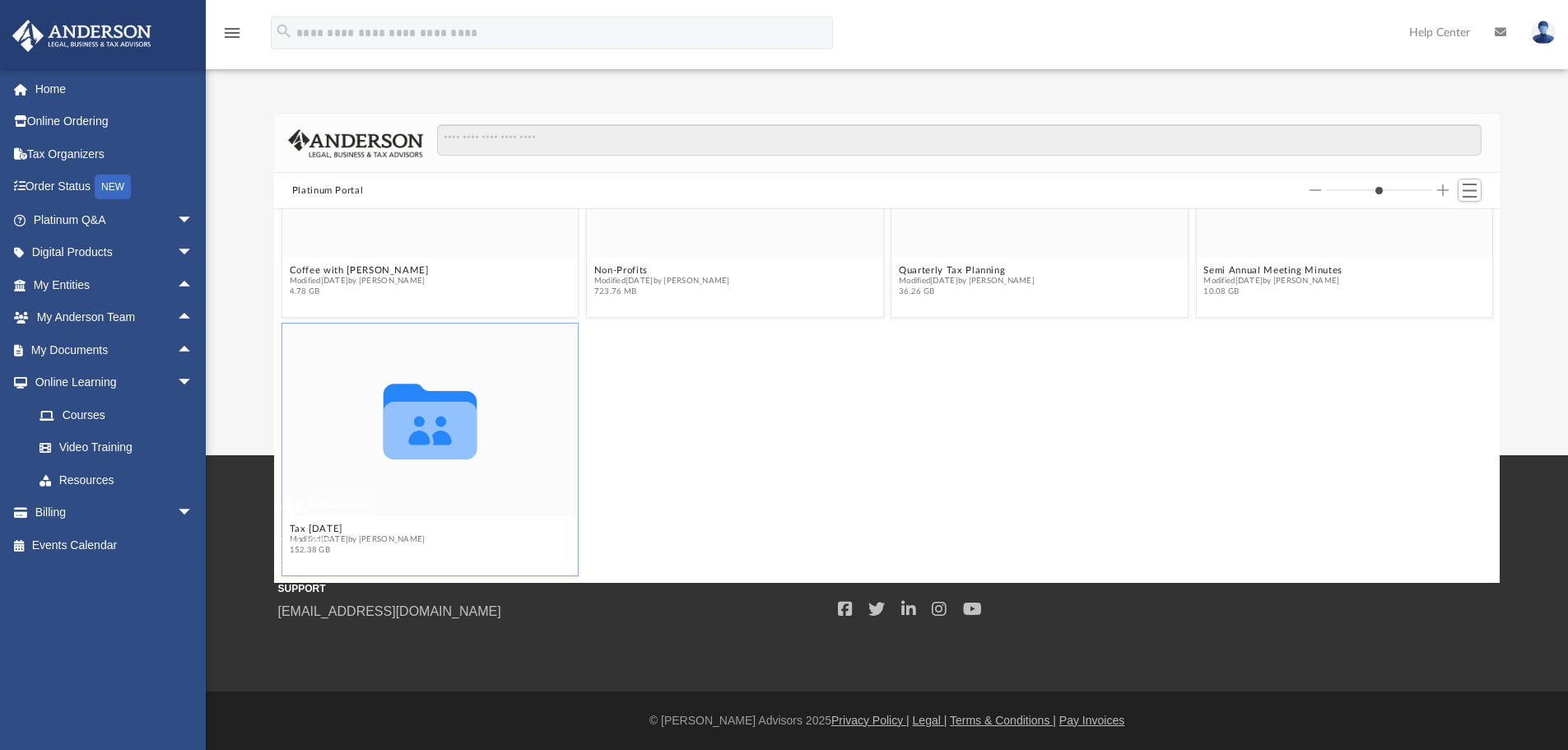
click at [418, 436] on icon "grid" at bounding box center [429, 421] width 94 height 75
click at [418, 435] on icon "grid" at bounding box center [429, 421] width 94 height 75
click at [325, 529] on div "TOLL FREE 800.706.4741 SUPPORT info@andersonadvisors.com" at bounding box center [552, 558] width 548 height 125
click at [323, 527] on div "TOLL FREE 800.706.4741 SUPPORT info@andersonadvisors.com" at bounding box center [552, 558] width 548 height 125
click at [292, 526] on div "TOLL FREE 800.706.4741 SUPPORT info@andersonadvisors.com" at bounding box center [552, 558] width 548 height 125
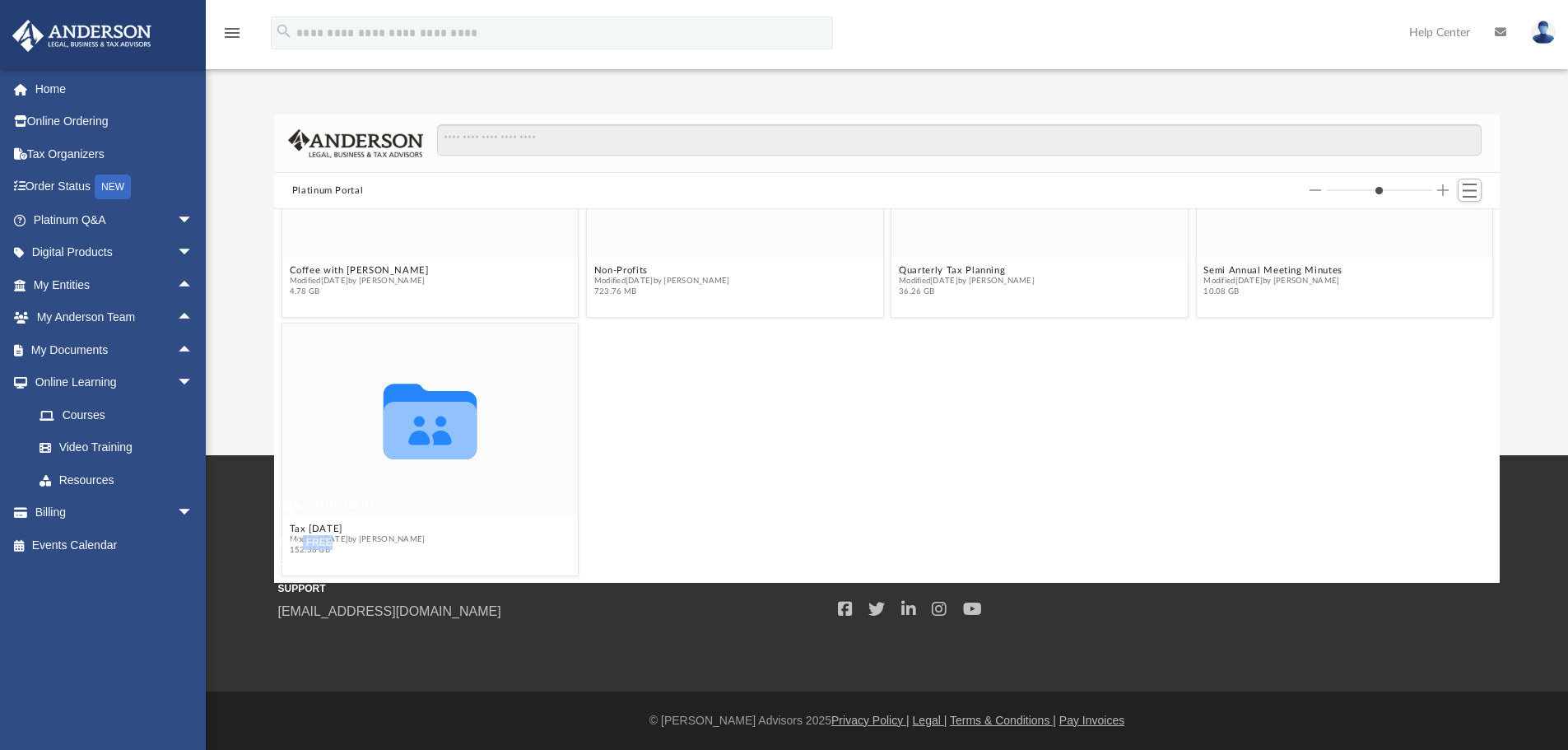
click at [292, 526] on div "TOLL FREE 800.706.4741 SUPPORT info@andersonadvisors.com" at bounding box center [552, 558] width 548 height 125
click at [393, 87] on div "Platinum Portal Collaborated Folder Coffee with Carl Modified Wed Aug 16 2023 b…" at bounding box center [887, 331] width 1362 height 503
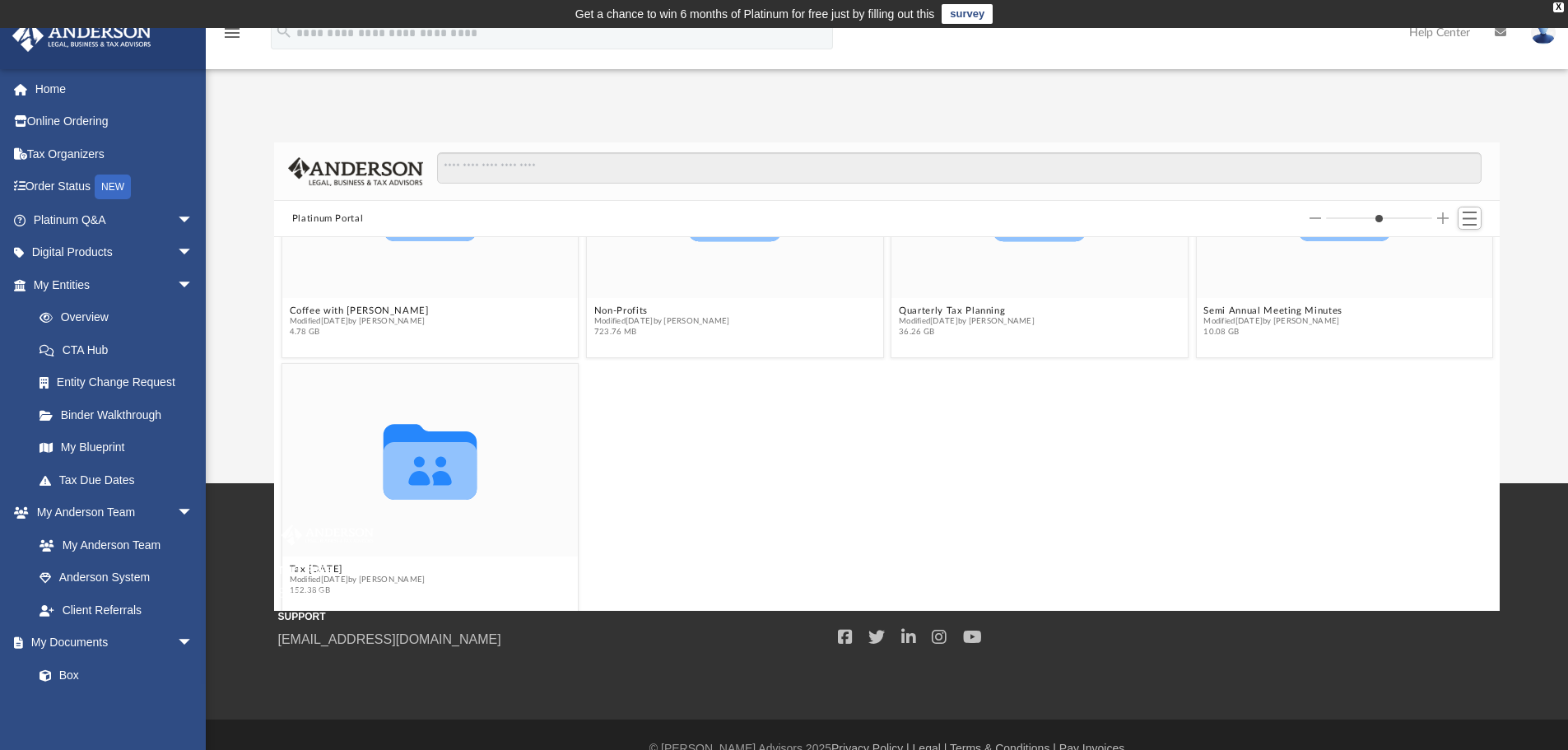
scroll to position [151, 0]
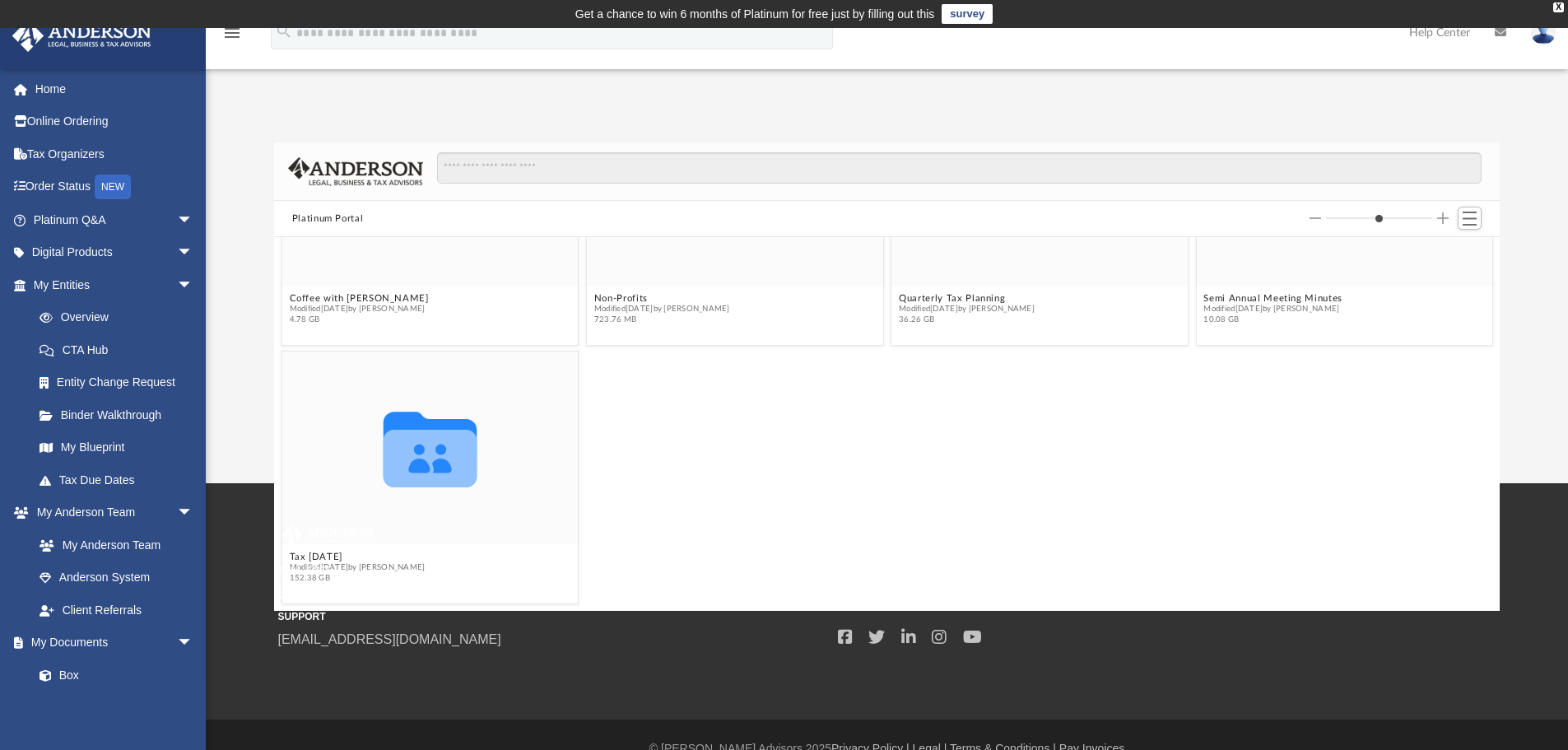
click at [307, 556] on div "TOLL FREE 800.706.4741 SUPPORT [EMAIL_ADDRESS][DOMAIN_NAME]" at bounding box center [552, 587] width 548 height 125
click at [437, 455] on icon "grid" at bounding box center [429, 459] width 94 height 58
click at [437, 456] on icon "grid" at bounding box center [429, 459] width 94 height 58
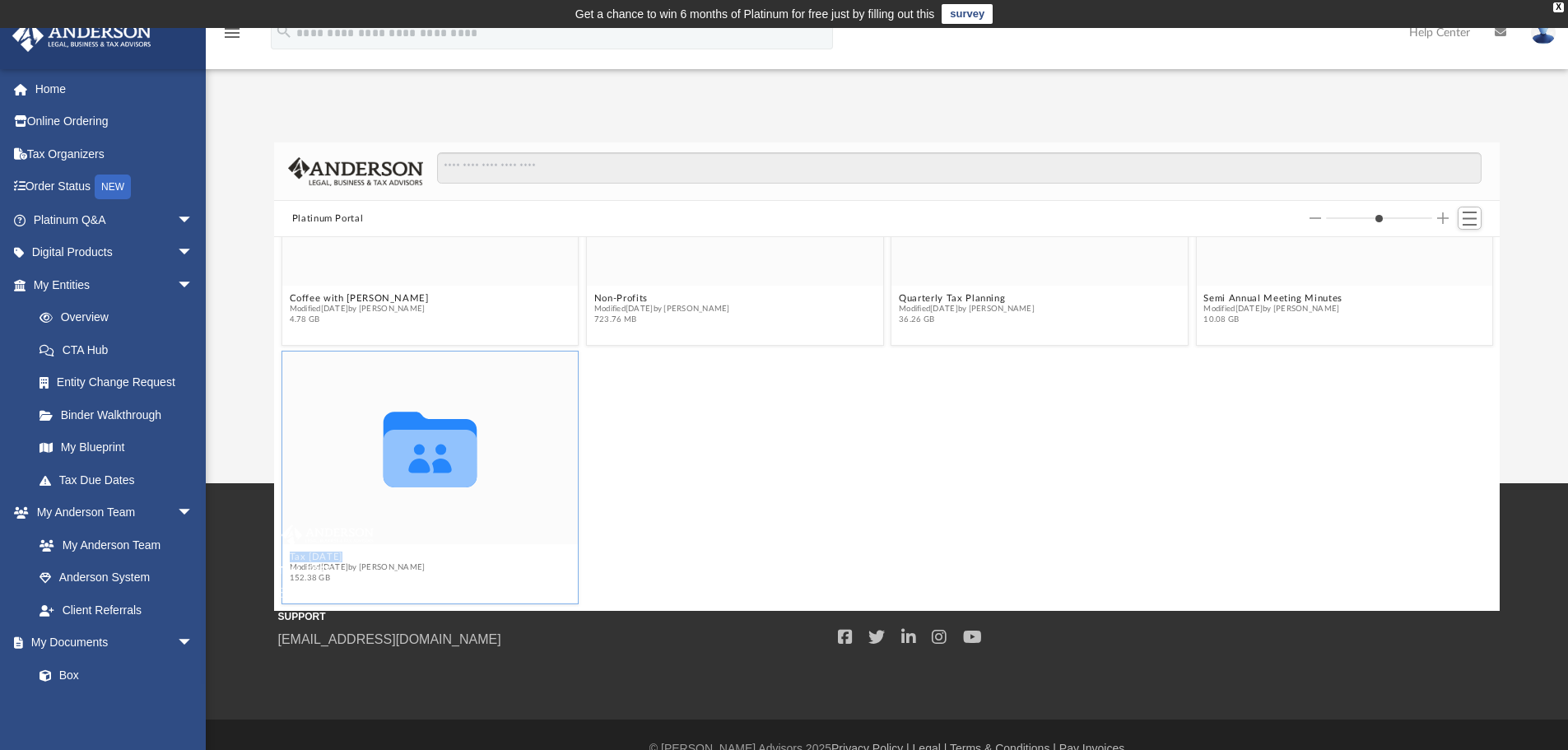
click at [436, 457] on icon "grid" at bounding box center [429, 459] width 94 height 58
click at [177, 221] on span "arrow_drop_down" at bounding box center [193, 221] width 33 height 33
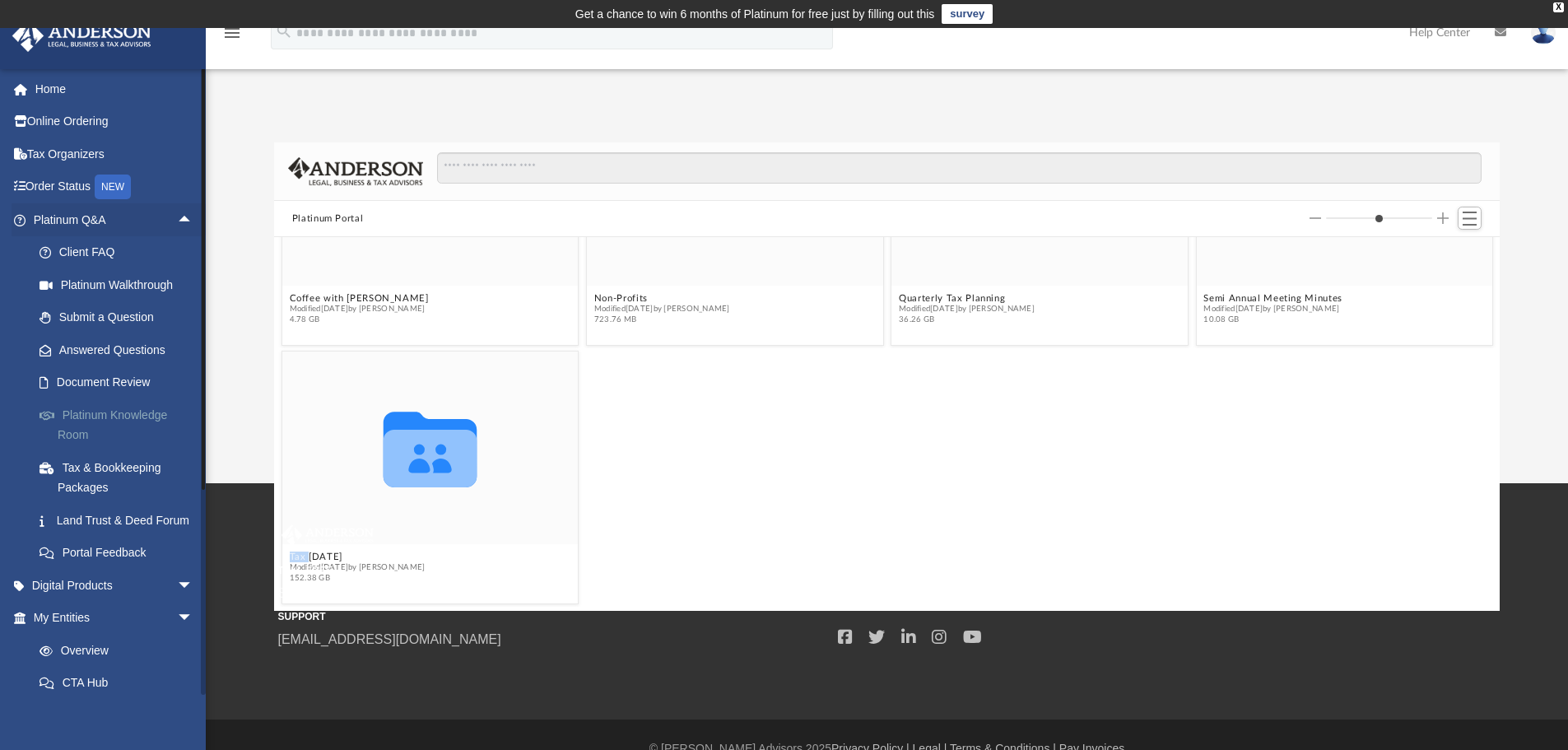
click at [125, 418] on link "Platinum Knowledge Room" at bounding box center [121, 424] width 195 height 53
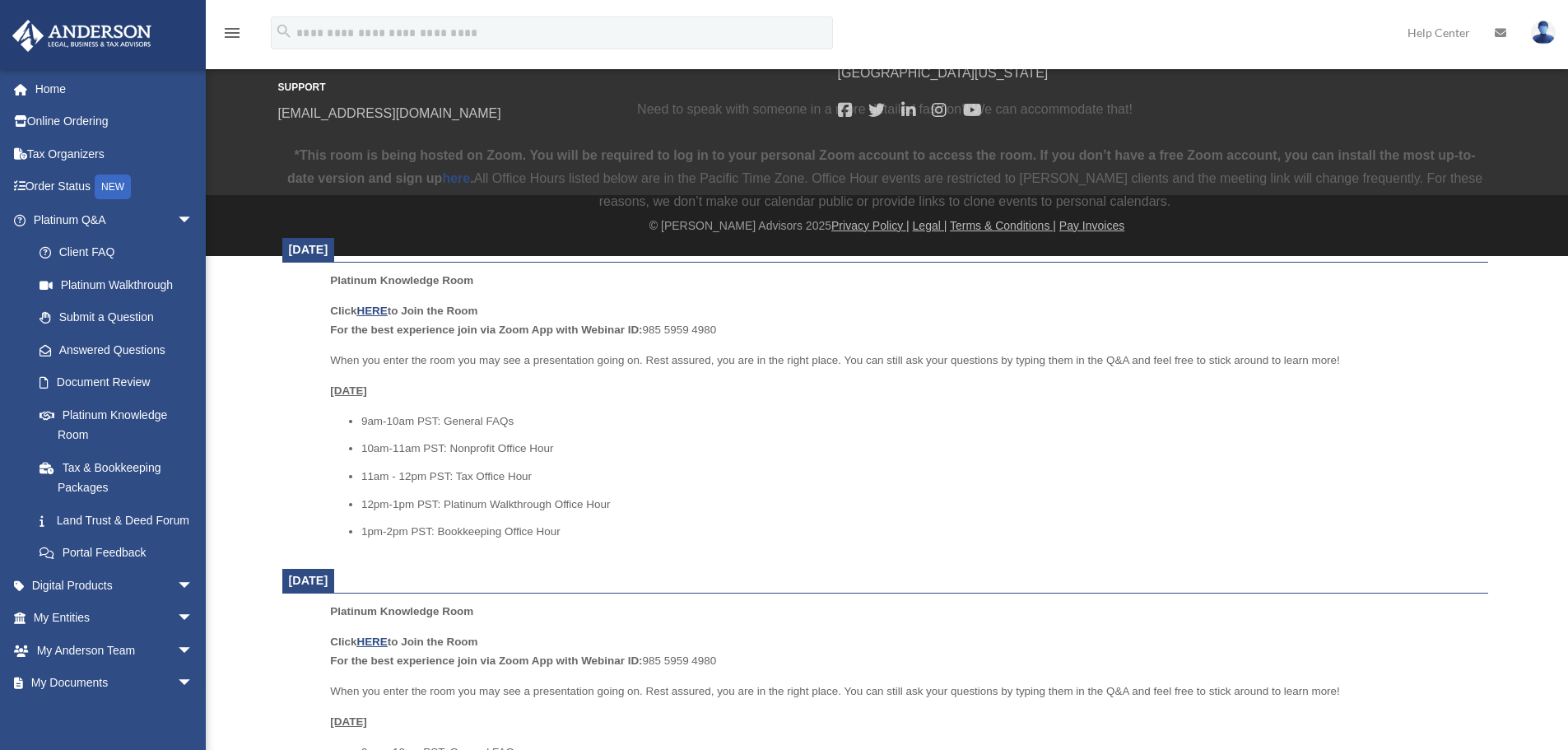
scroll to position [576, 0]
